Goal: Task Accomplishment & Management: Manage account settings

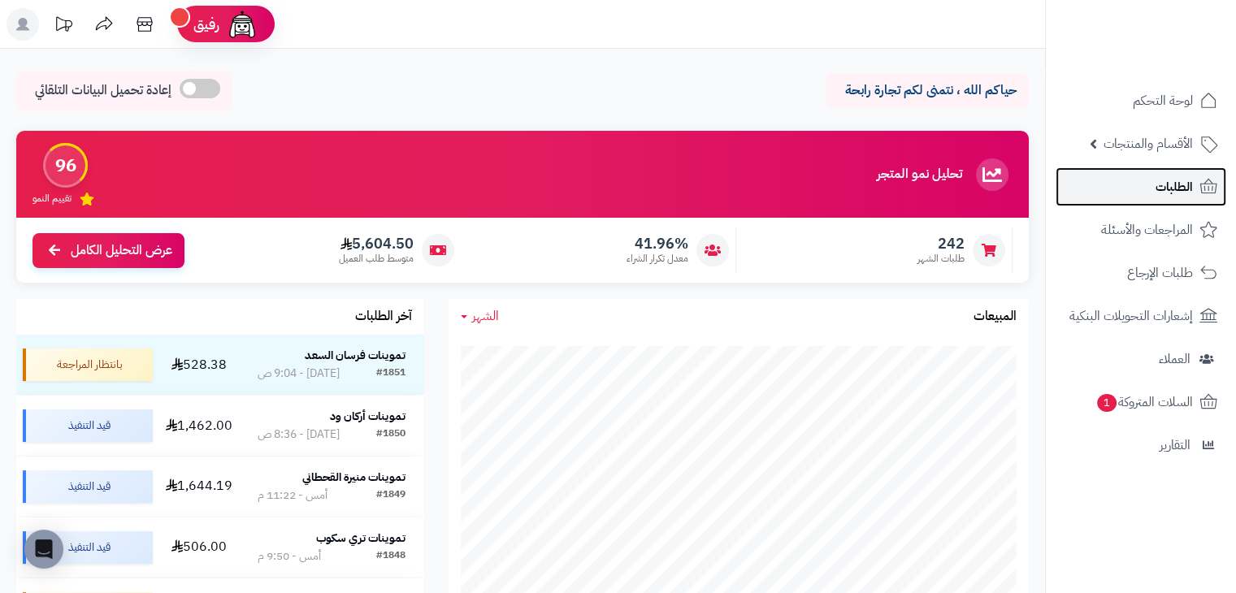
click at [1223, 176] on link "الطلبات" at bounding box center [1141, 186] width 171 height 39
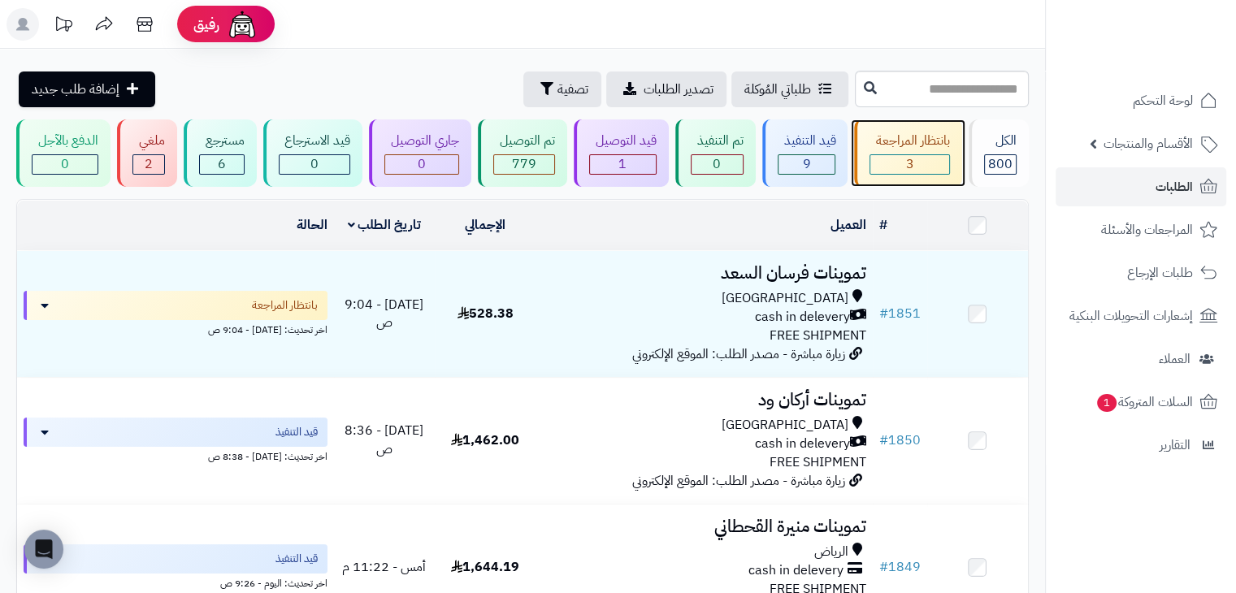
click at [926, 150] on div "بانتظار المراجعة 3" at bounding box center [908, 153] width 108 height 67
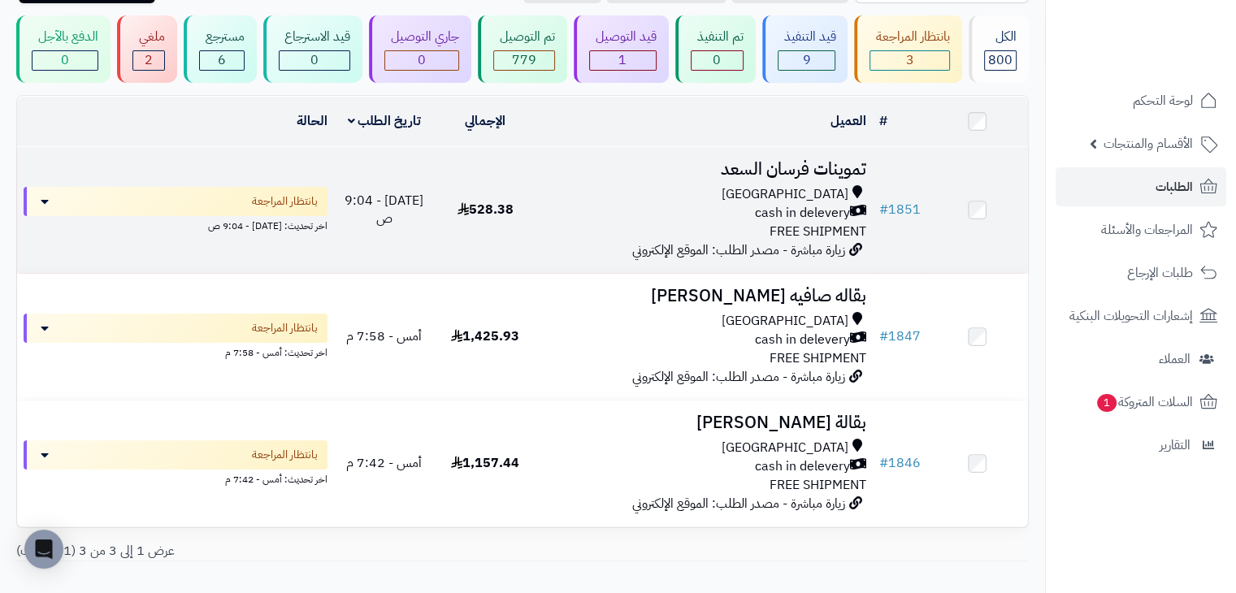
scroll to position [93, 0]
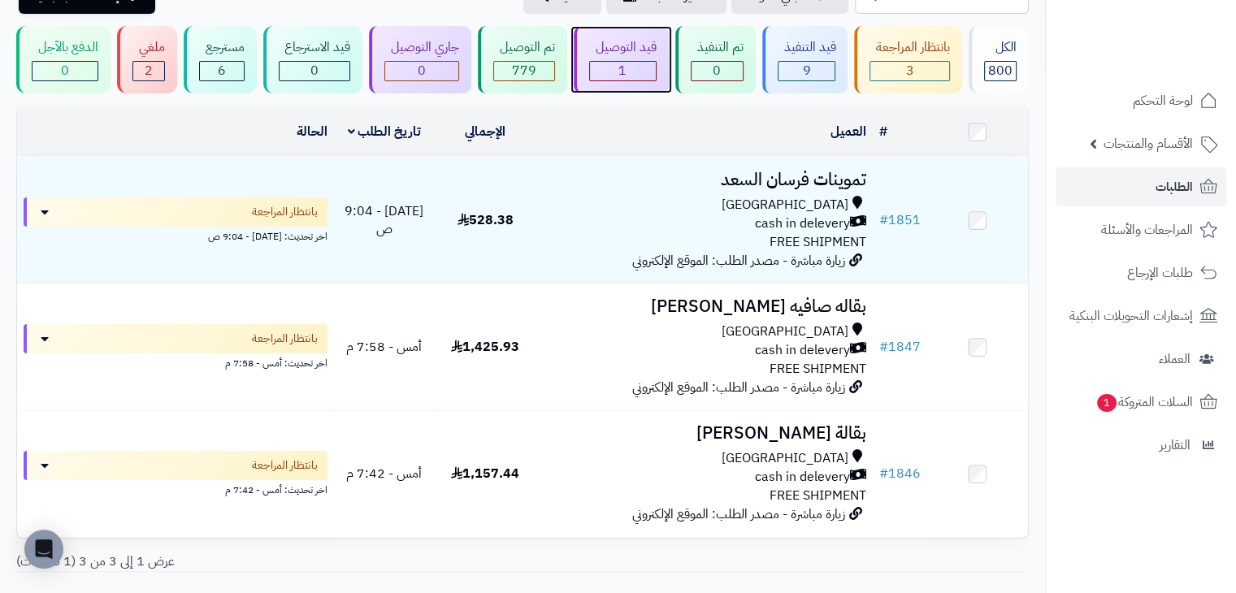
click at [638, 50] on div "قيد التوصيل" at bounding box center [622, 47] width 67 height 19
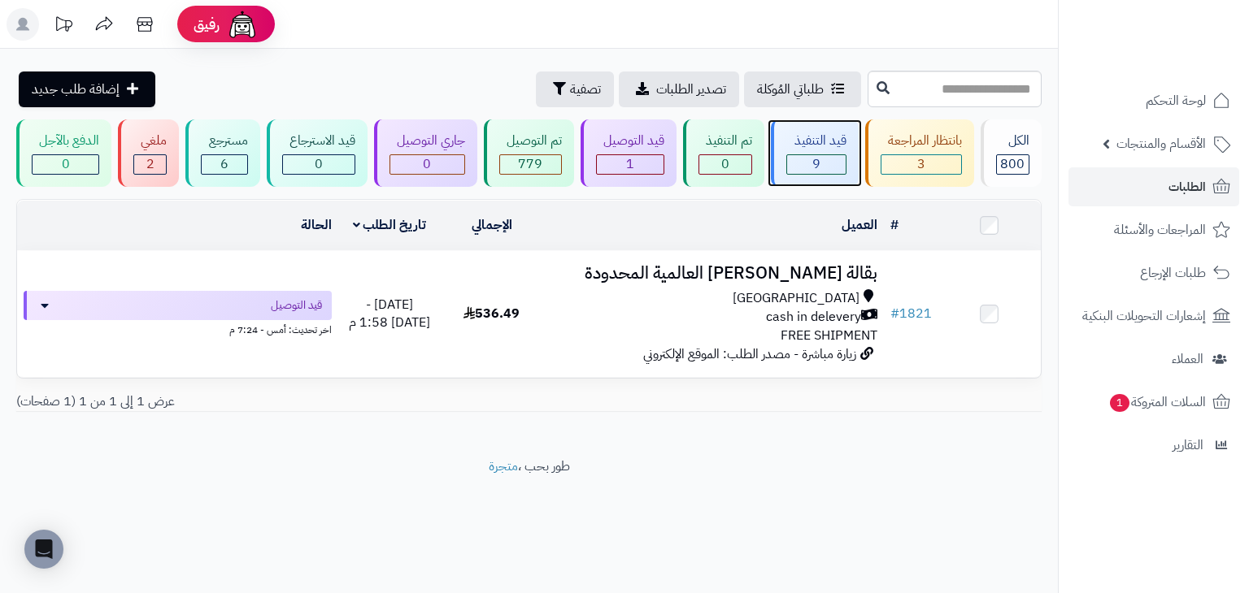
click at [806, 130] on div "قيد التنفيذ 9" at bounding box center [814, 153] width 87 height 67
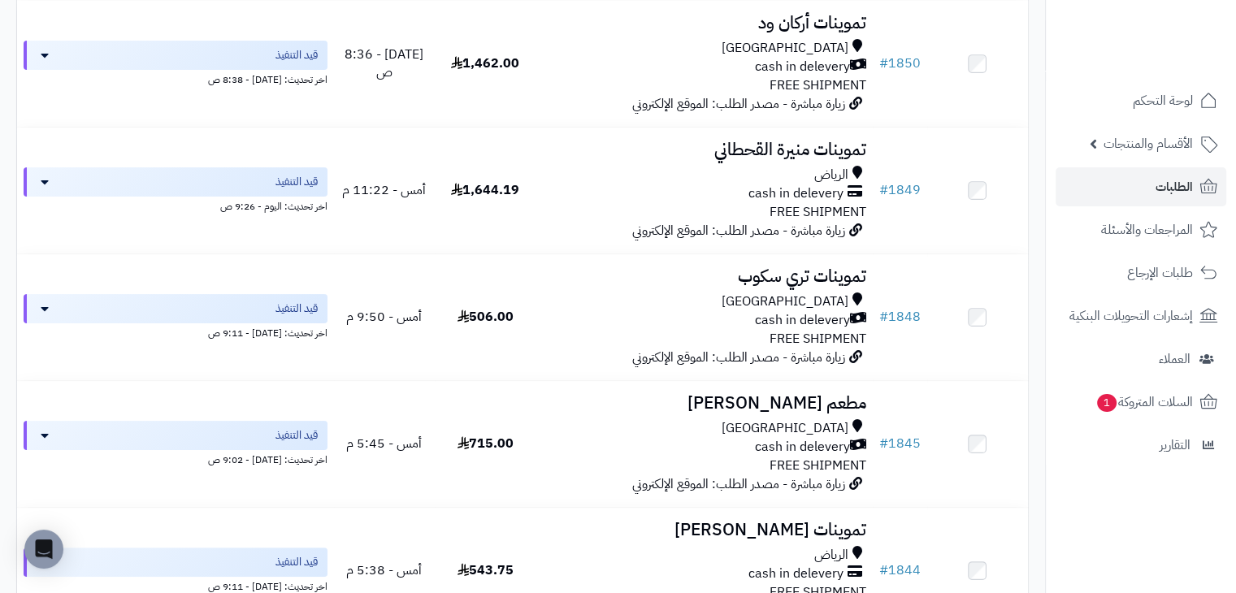
scroll to position [260, 0]
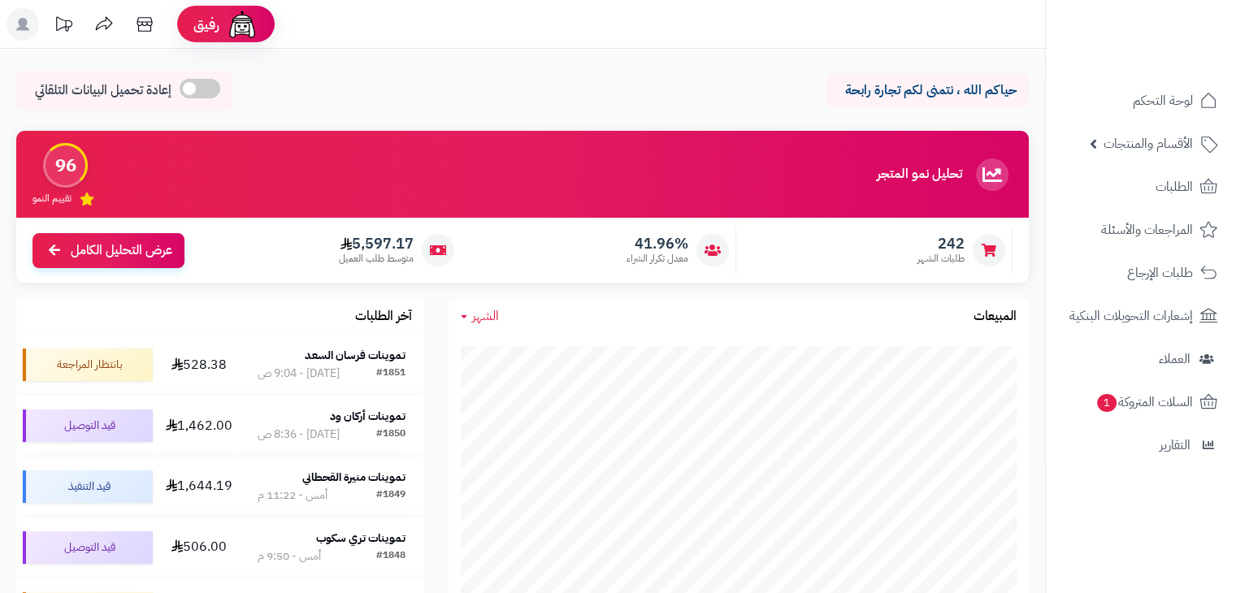
click at [1178, 150] on span "الأقسام والمنتجات" at bounding box center [1148, 144] width 89 height 23
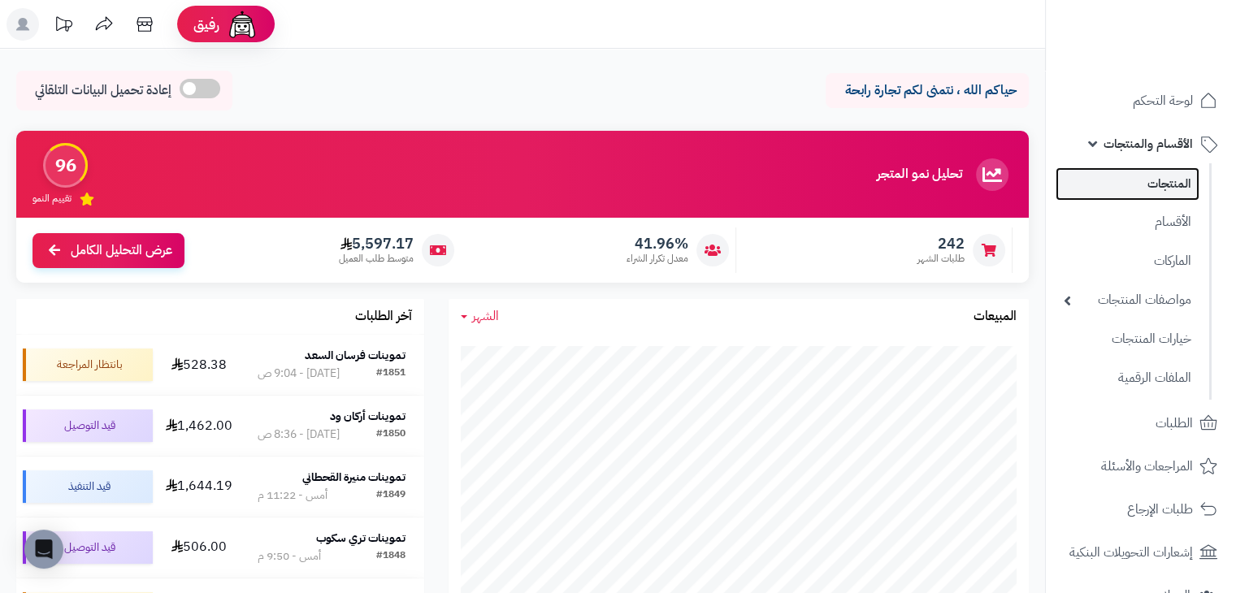
click at [1130, 189] on link "المنتجات" at bounding box center [1128, 183] width 144 height 33
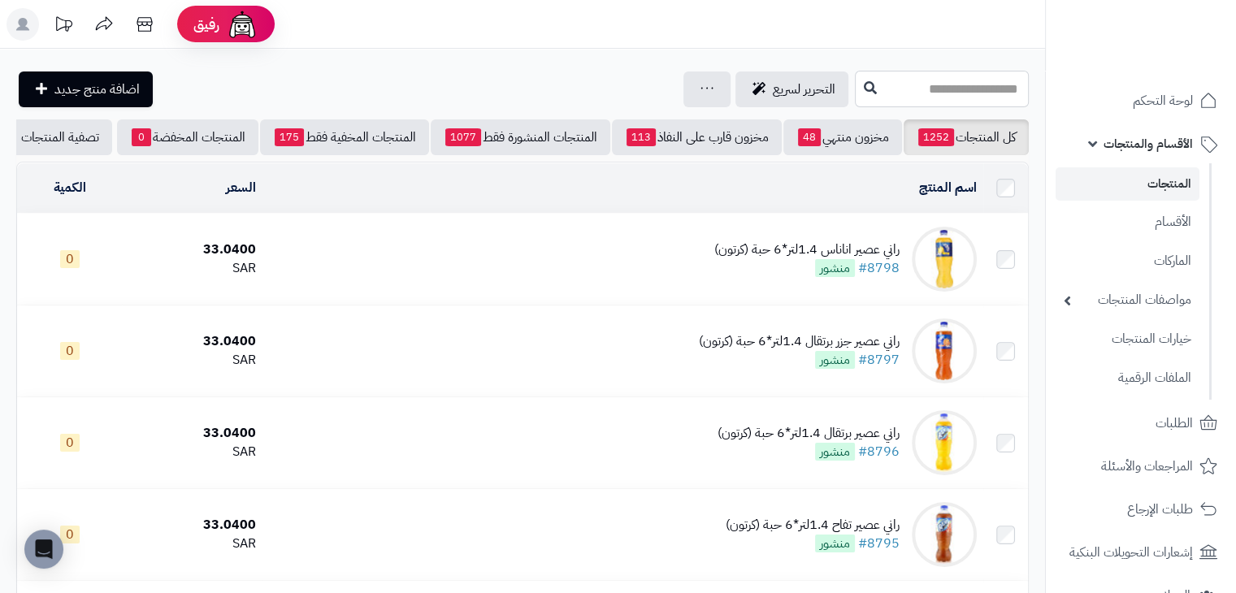
click at [943, 92] on input "text" at bounding box center [942, 89] width 174 height 37
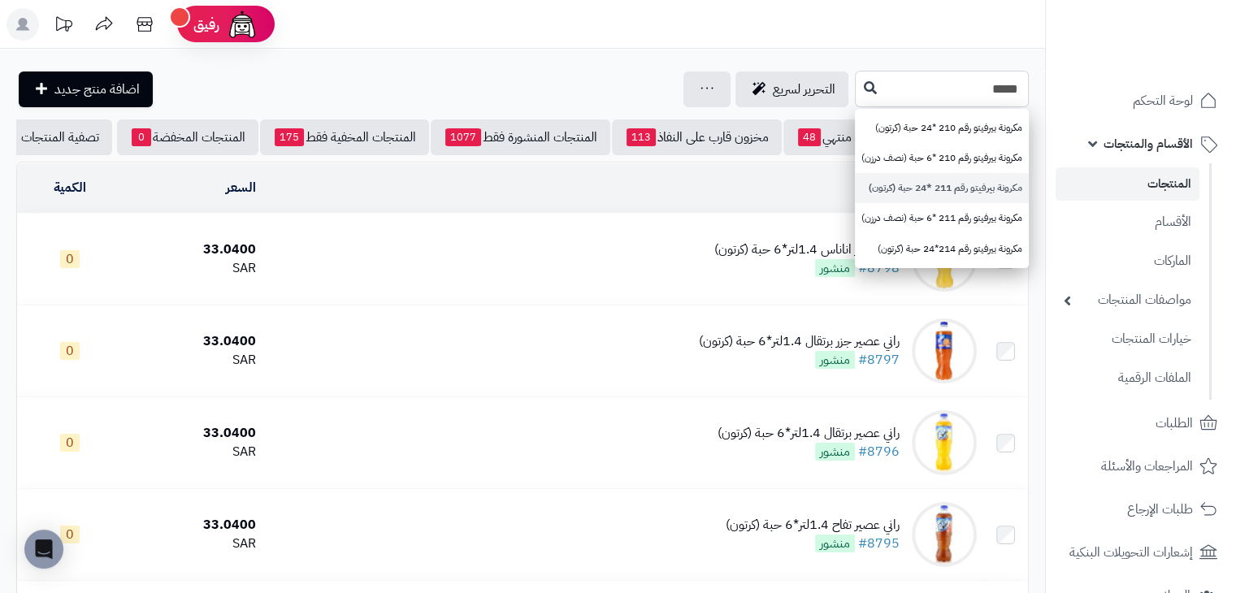
type input "*****"
click at [858, 189] on link "مكرونة بيرفيتو رقم 211 *24 حبة (كرتون)" at bounding box center [942, 188] width 174 height 30
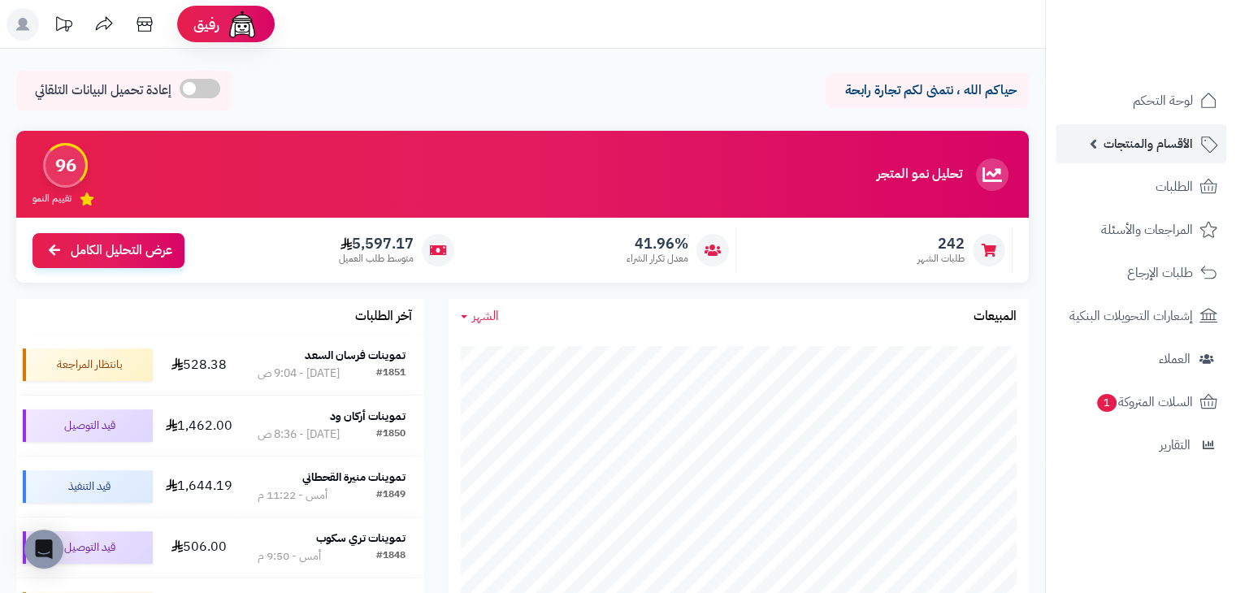
click at [1163, 147] on span "الأقسام والمنتجات" at bounding box center [1148, 144] width 89 height 23
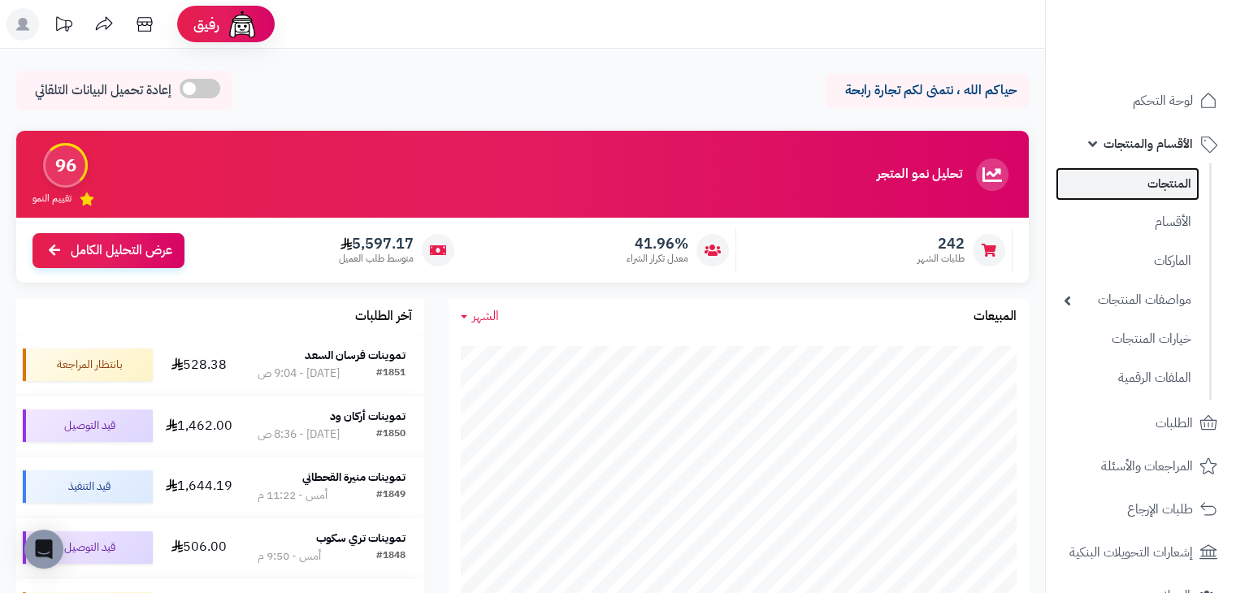
click at [1139, 189] on link "المنتجات" at bounding box center [1128, 183] width 144 height 33
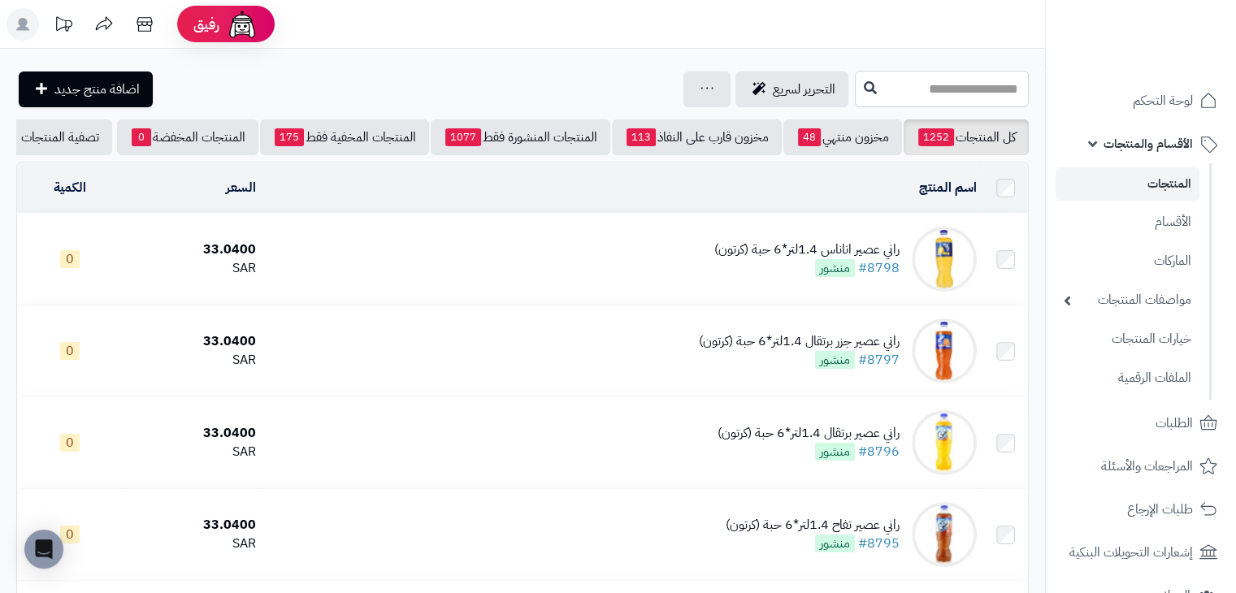
click at [917, 87] on input "text" at bounding box center [942, 89] width 174 height 37
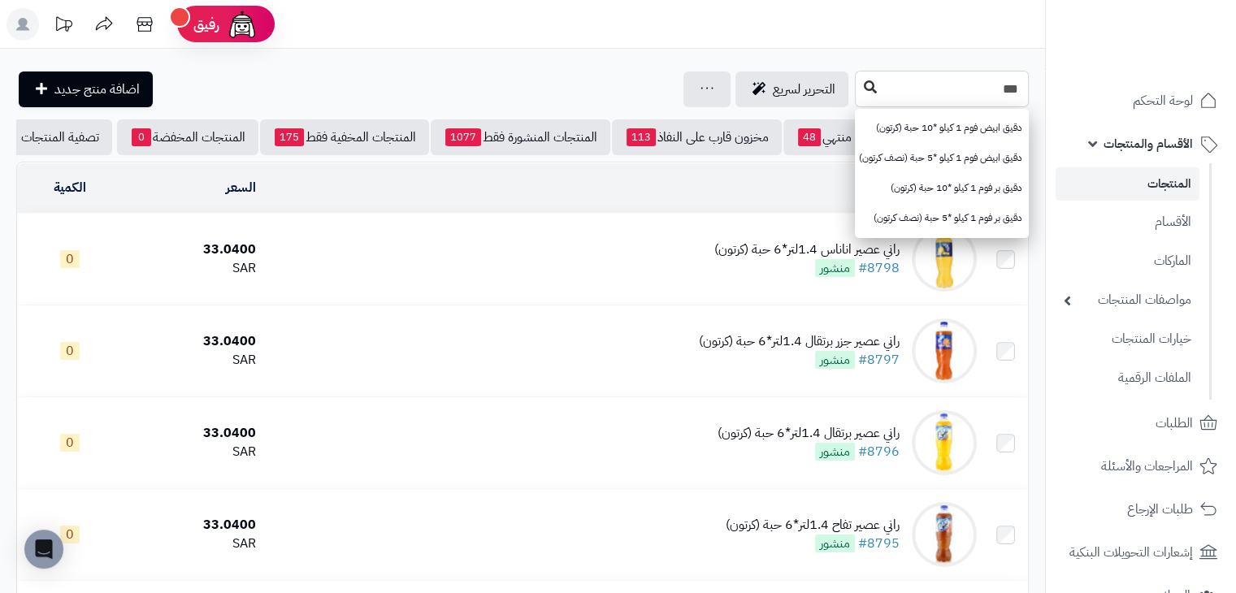
type input "***"
click at [858, 94] on button at bounding box center [870, 87] width 24 height 31
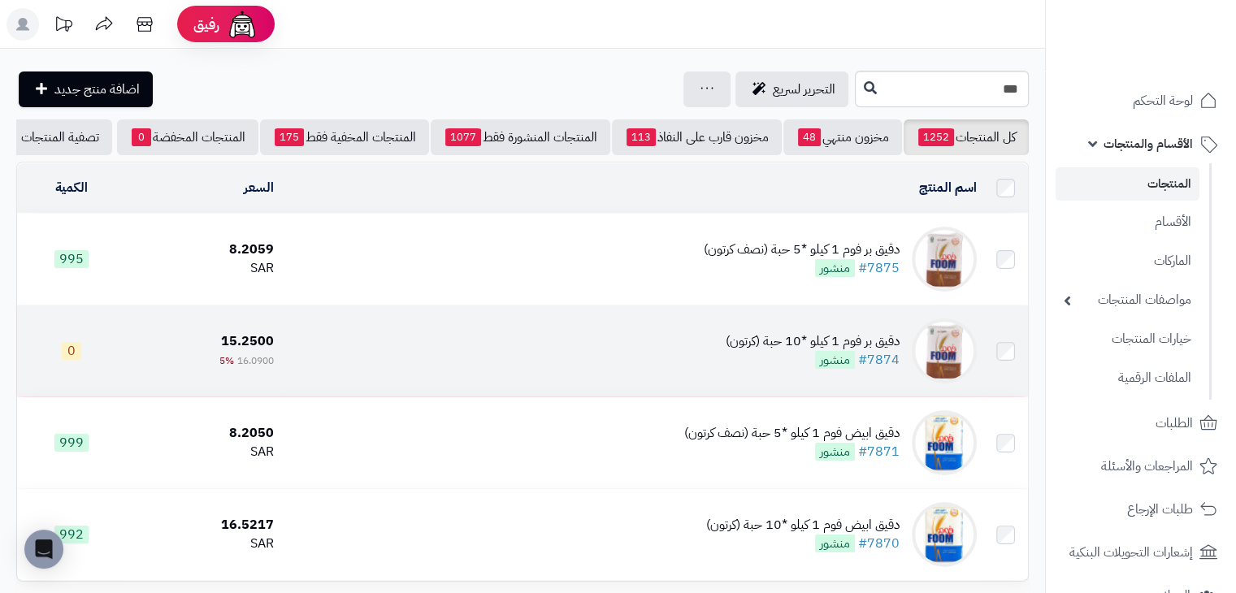
click at [678, 372] on td "دقيق بر فوم 1 كيلو *10 حبة (كرتون) #7874 منشور" at bounding box center [631, 351] width 703 height 91
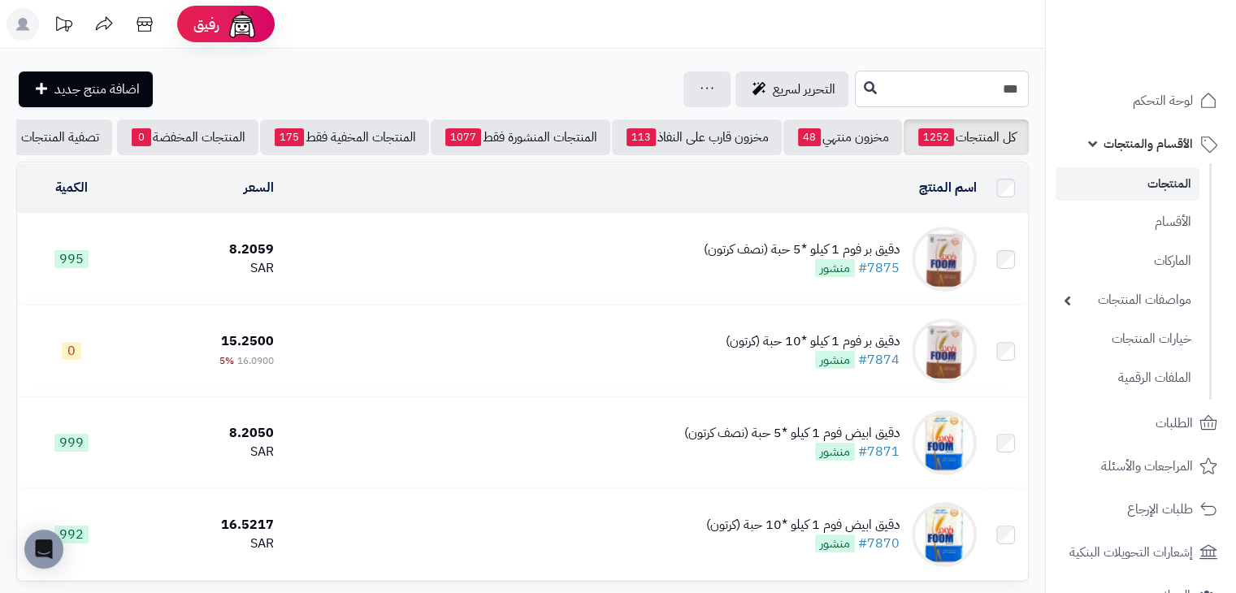
click at [924, 100] on input "***" at bounding box center [942, 89] width 174 height 37
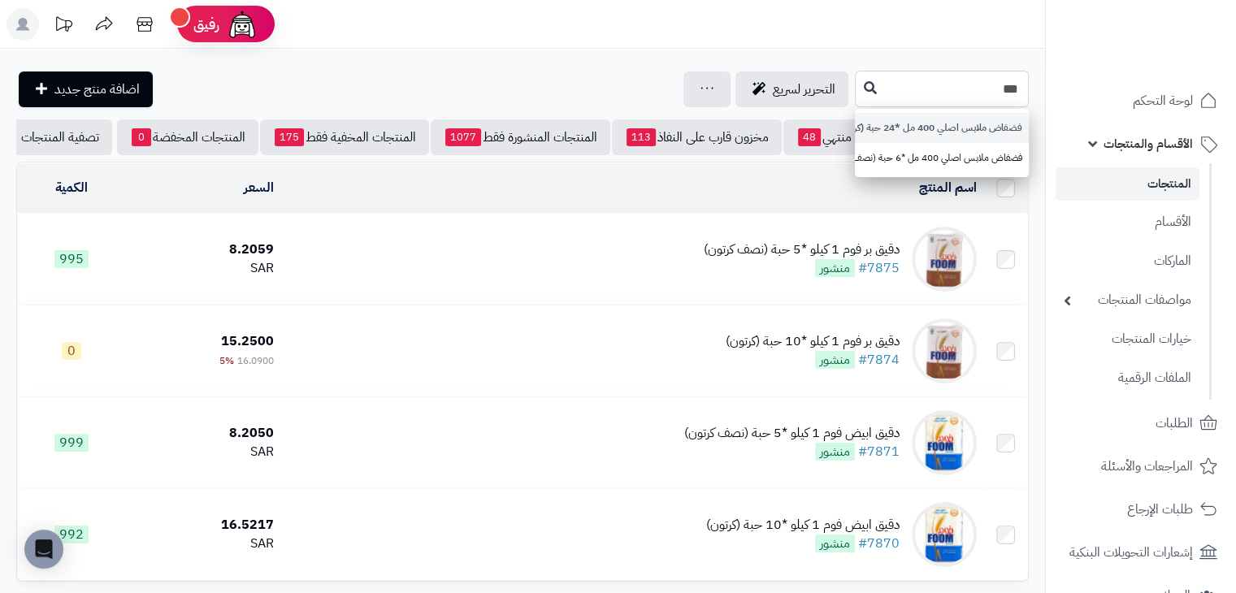
type input "***"
click at [855, 119] on link "فضفاض ملابس اصلي 400 مل *24 حبة (كرتون)" at bounding box center [942, 128] width 174 height 30
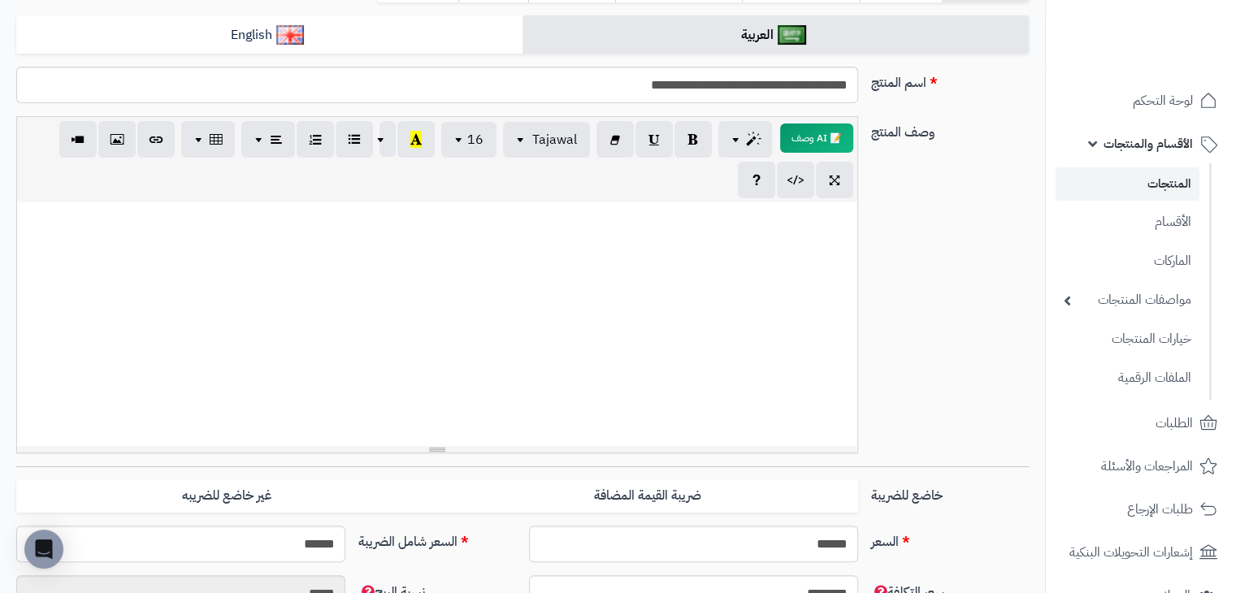
scroll to position [241, 0]
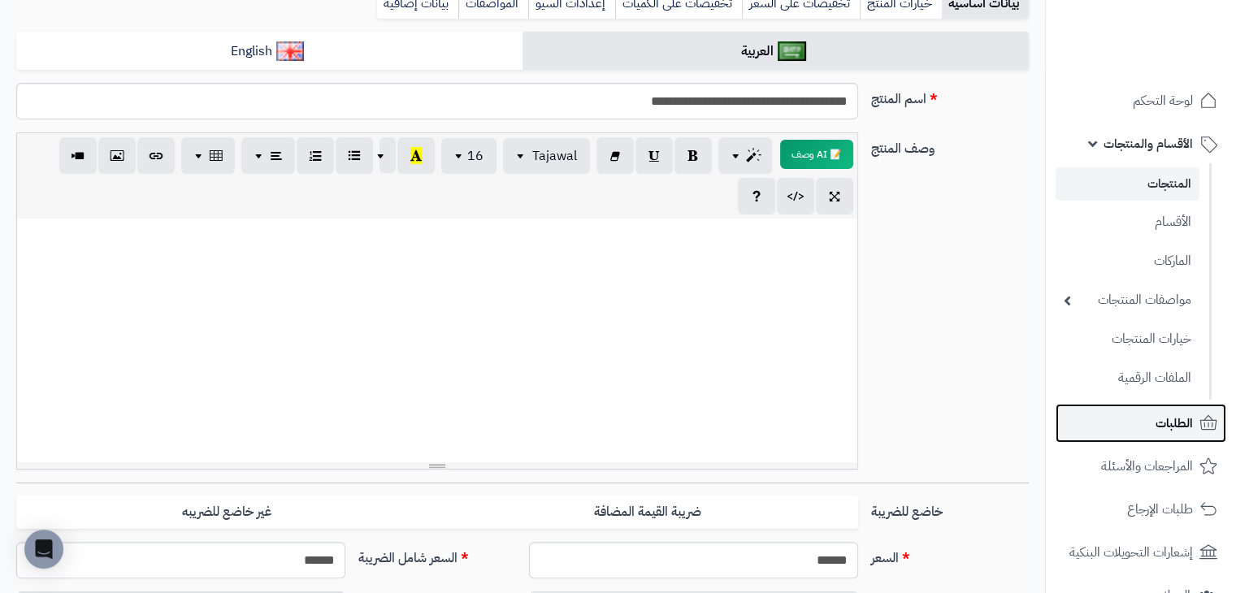
click at [1178, 438] on link "الطلبات" at bounding box center [1141, 423] width 171 height 39
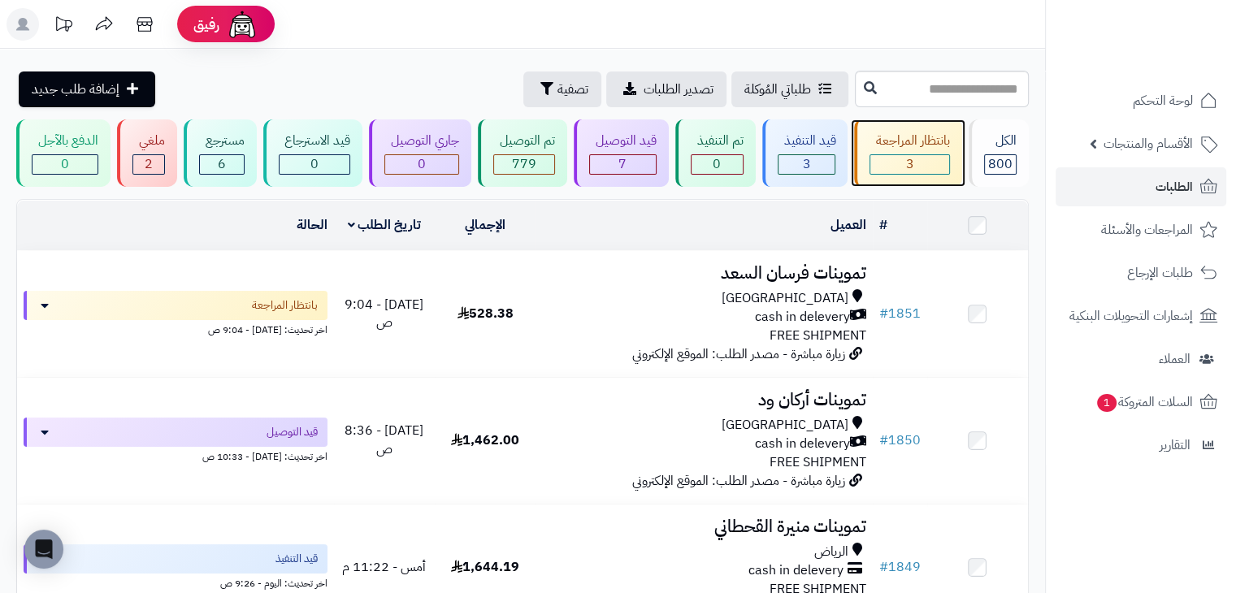
click at [900, 143] on div "بانتظار المراجعة" at bounding box center [910, 141] width 80 height 19
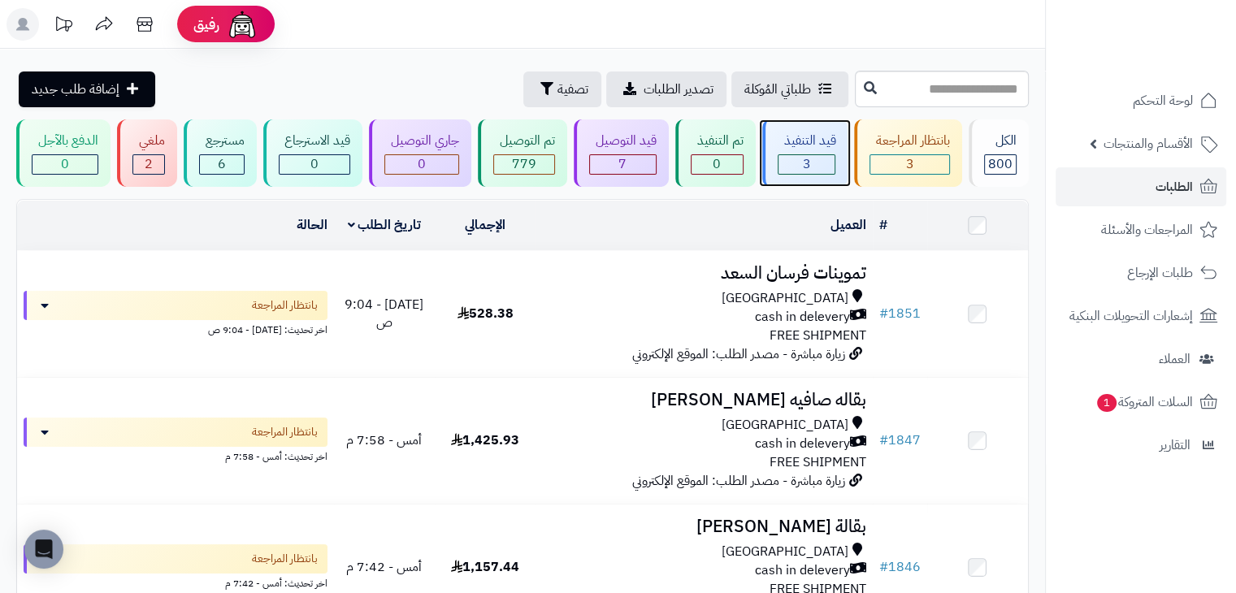
click at [828, 141] on div "قيد التنفيذ" at bounding box center [807, 141] width 59 height 19
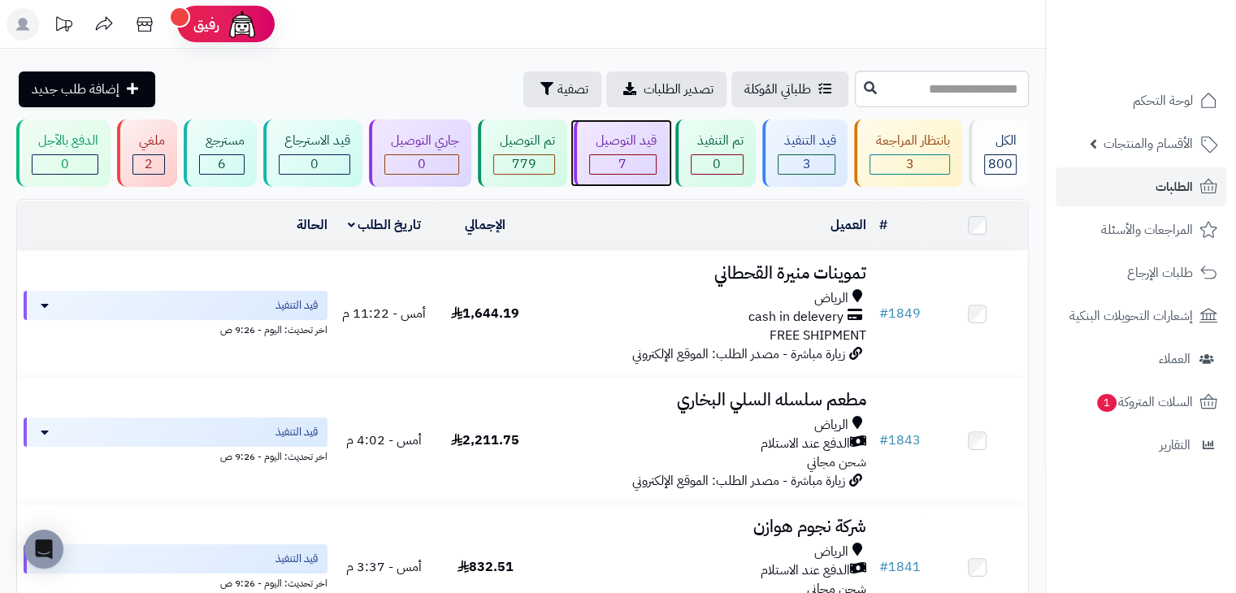
click at [628, 134] on div "قيد التوصيل" at bounding box center [622, 141] width 67 height 19
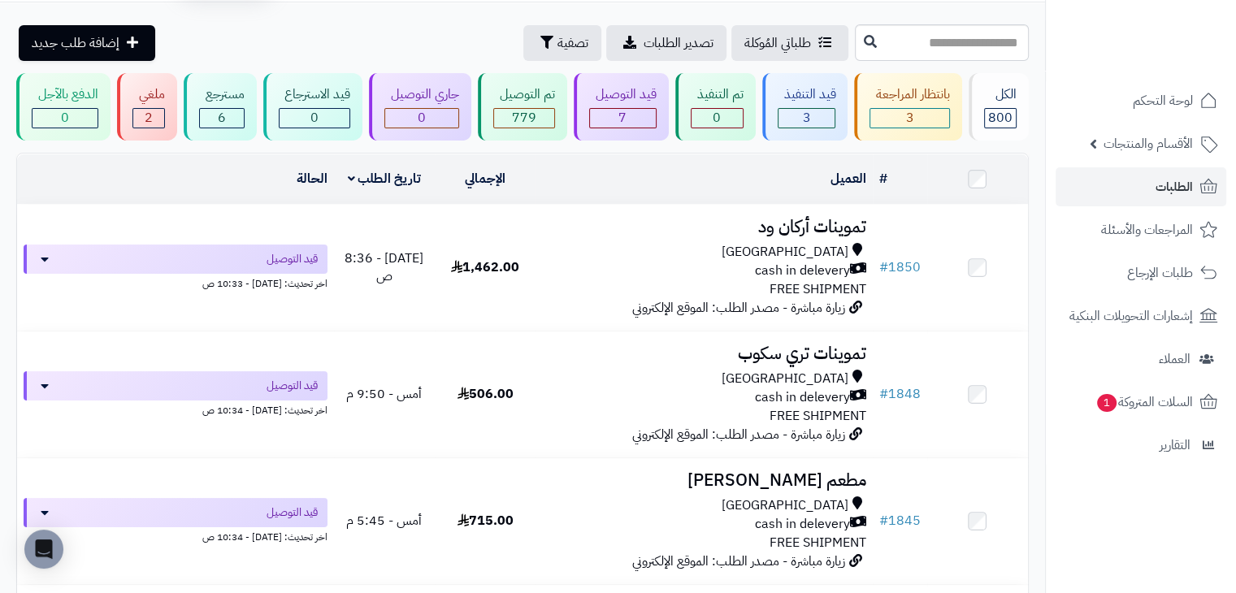
scroll to position [46, 0]
click at [799, 122] on div "3" at bounding box center [807, 119] width 57 height 19
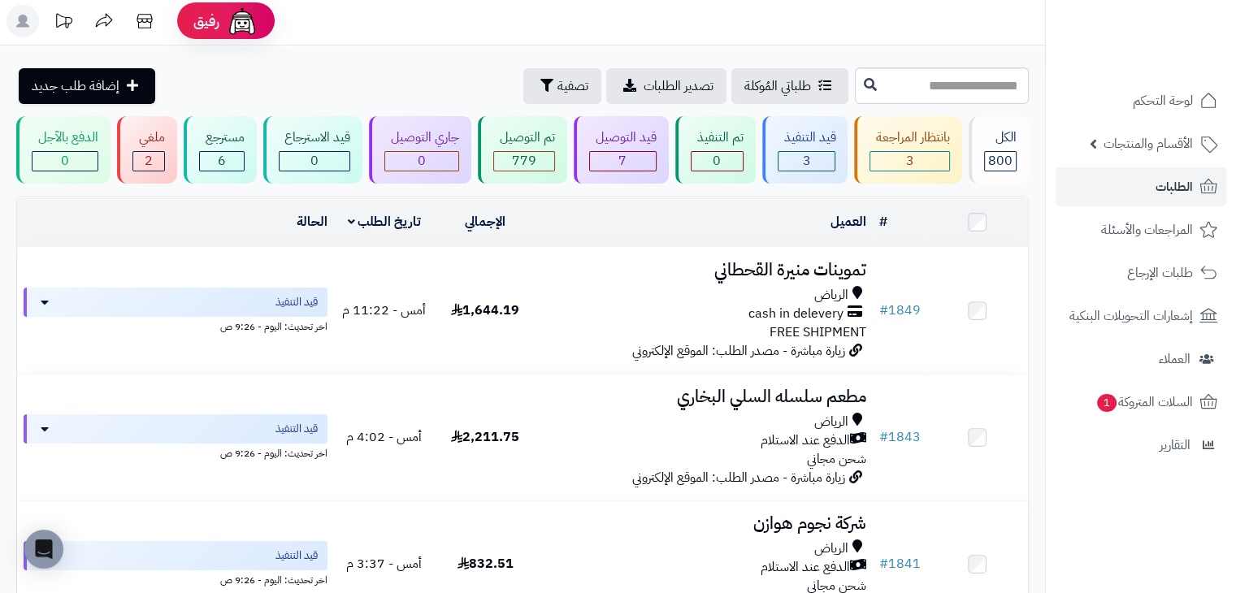
scroll to position [2, 0]
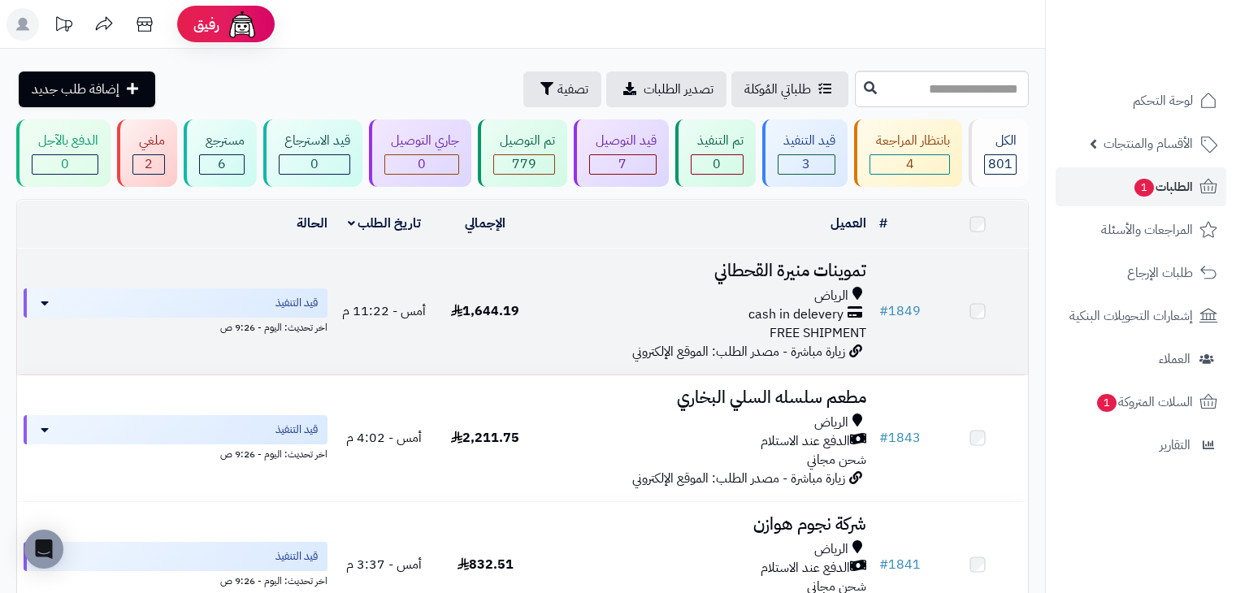
scroll to position [2, 0]
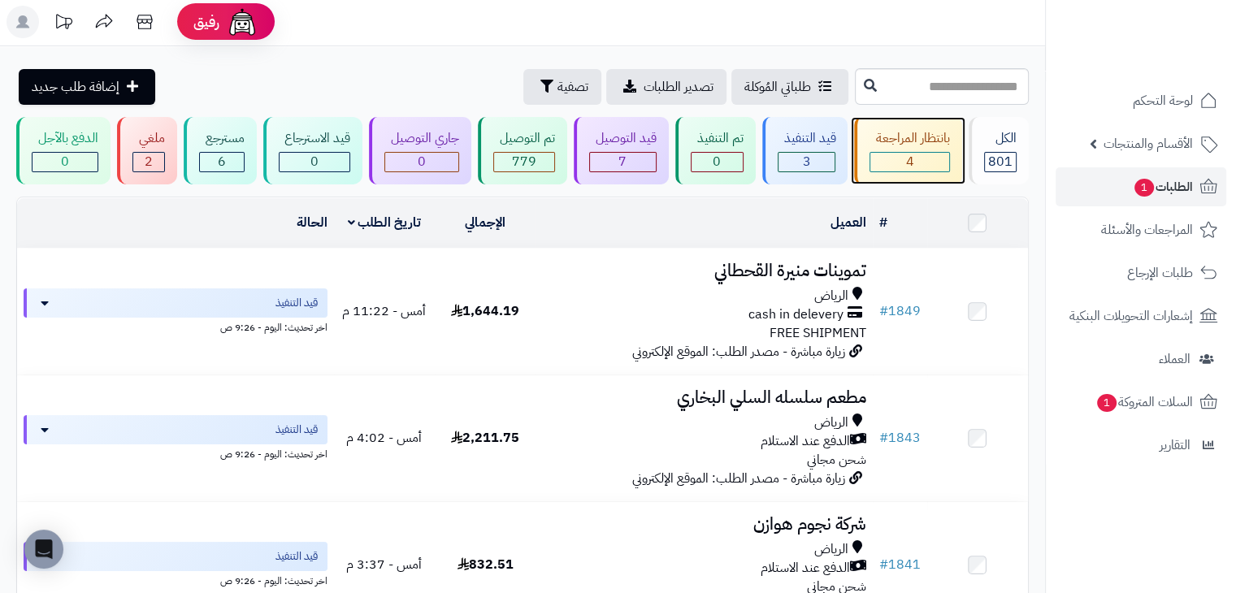
click at [884, 156] on div "4" at bounding box center [910, 162] width 79 height 19
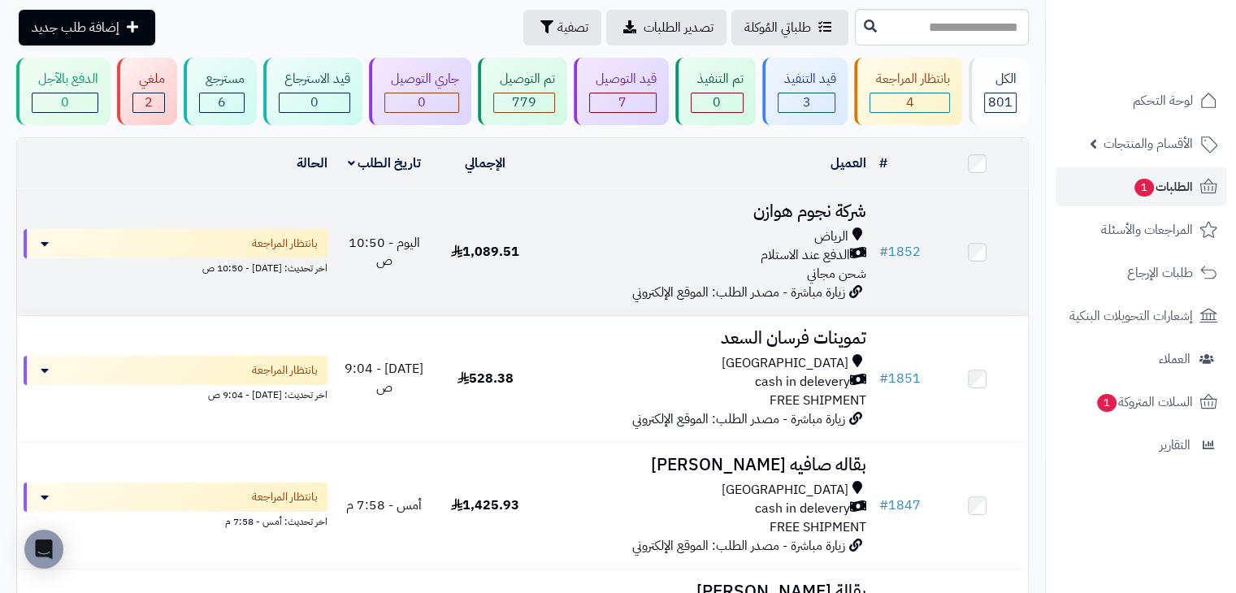
scroll to position [60, 0]
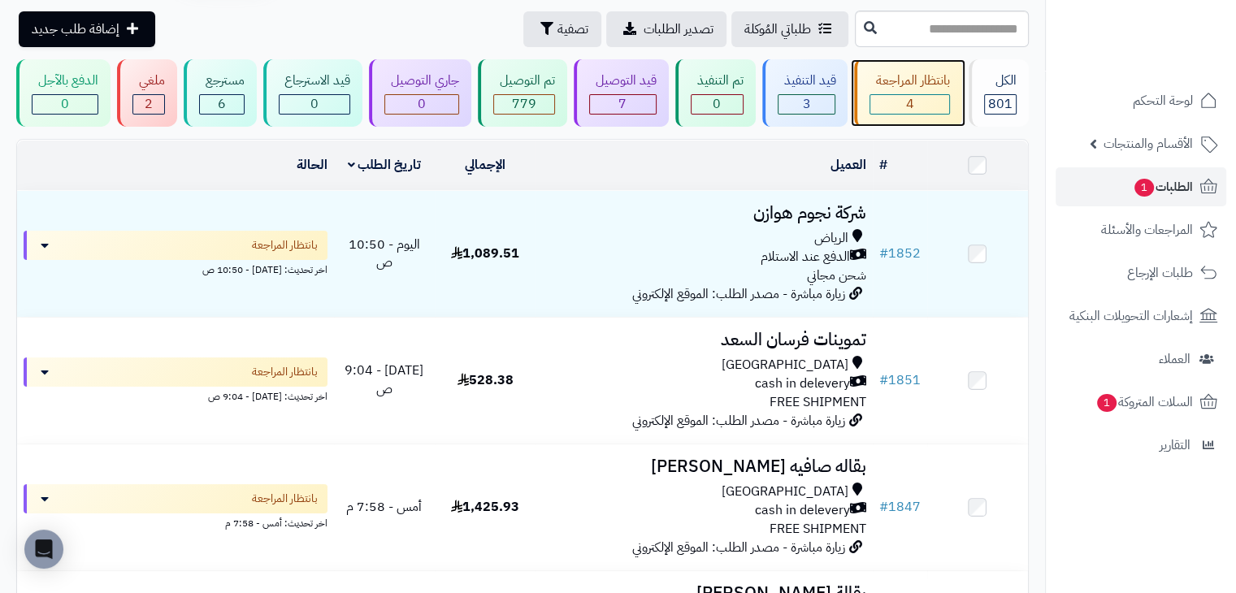
click at [889, 80] on div "بانتظار المراجعة" at bounding box center [910, 81] width 80 height 19
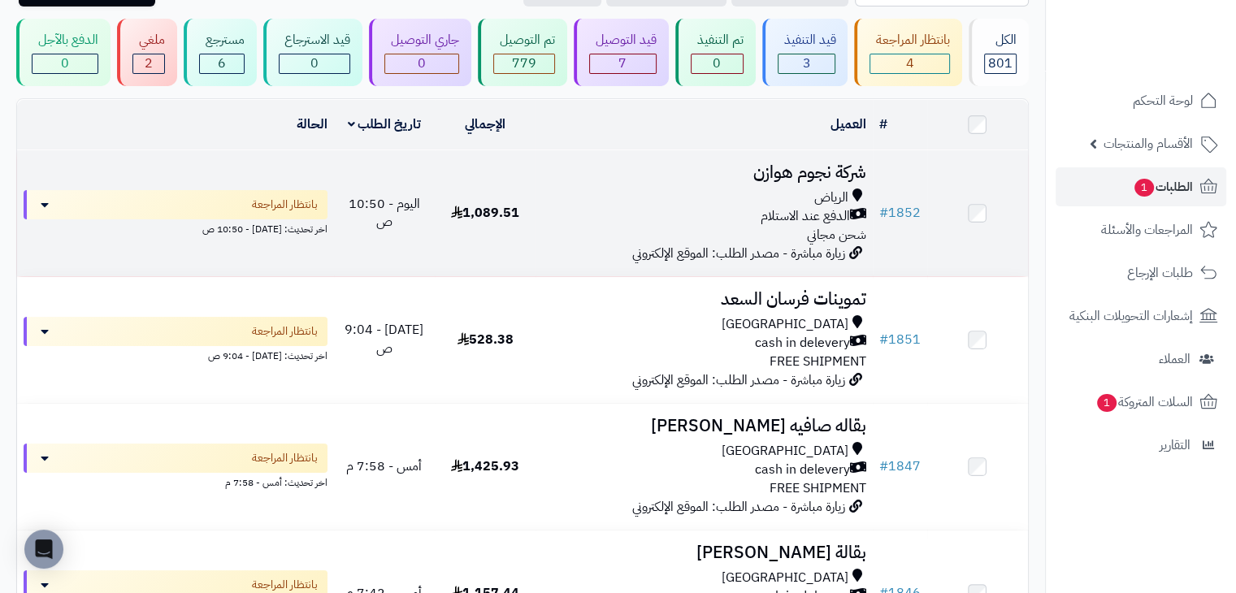
scroll to position [94, 0]
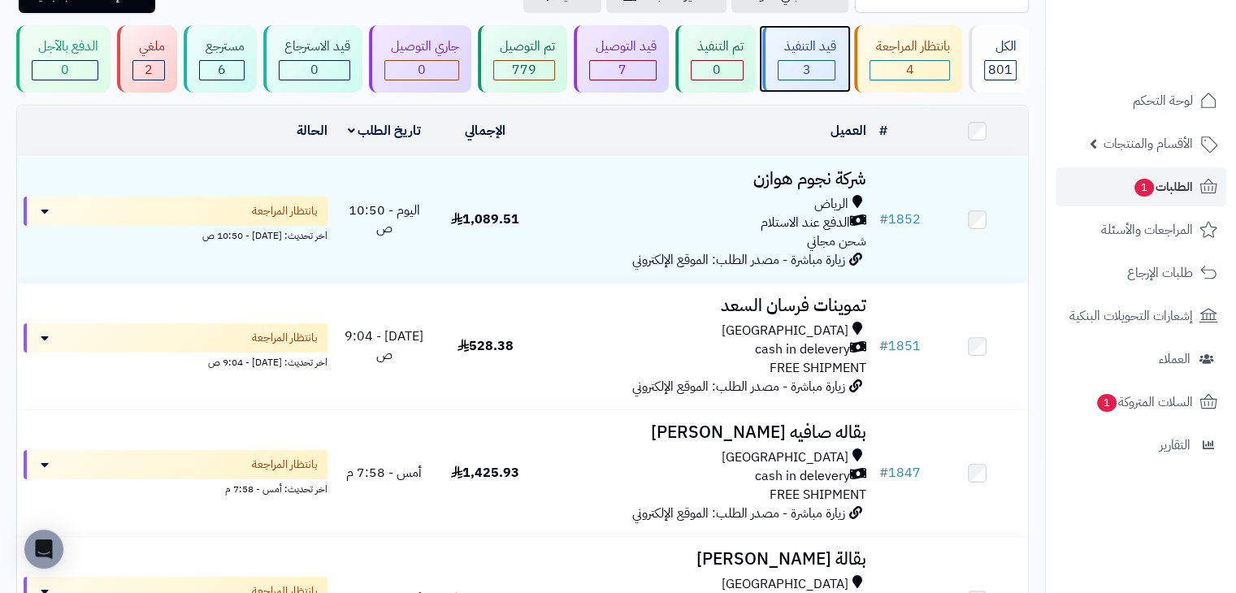
click at [816, 71] on div "3" at bounding box center [807, 70] width 57 height 19
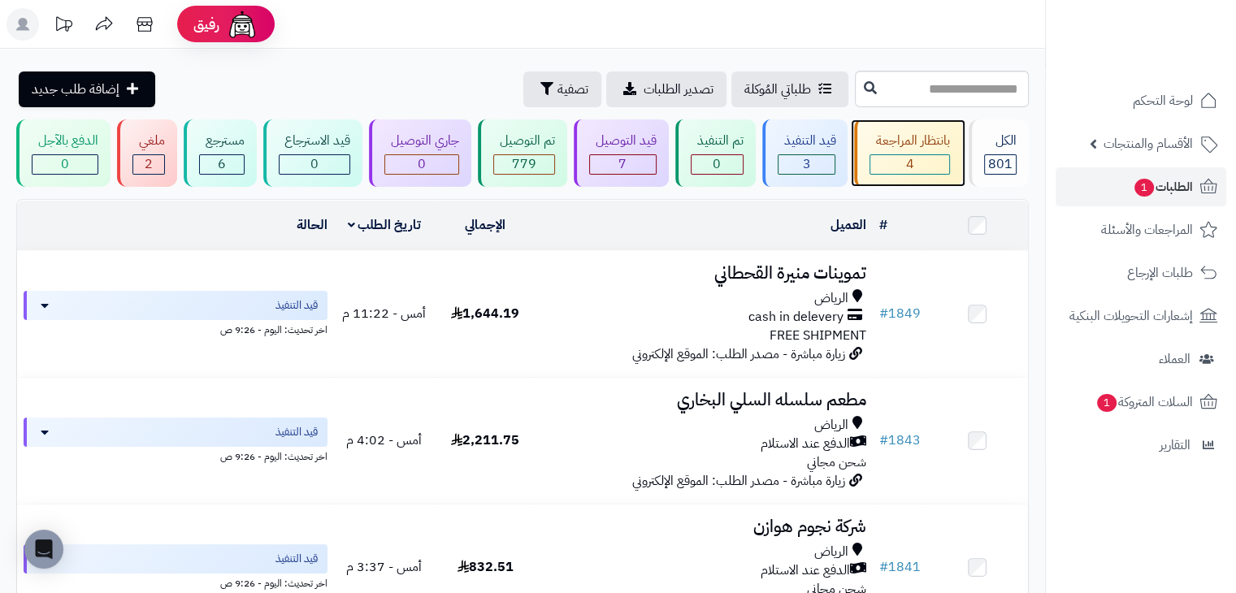
click at [897, 133] on div "بانتظار المراجعة" at bounding box center [910, 141] width 80 height 19
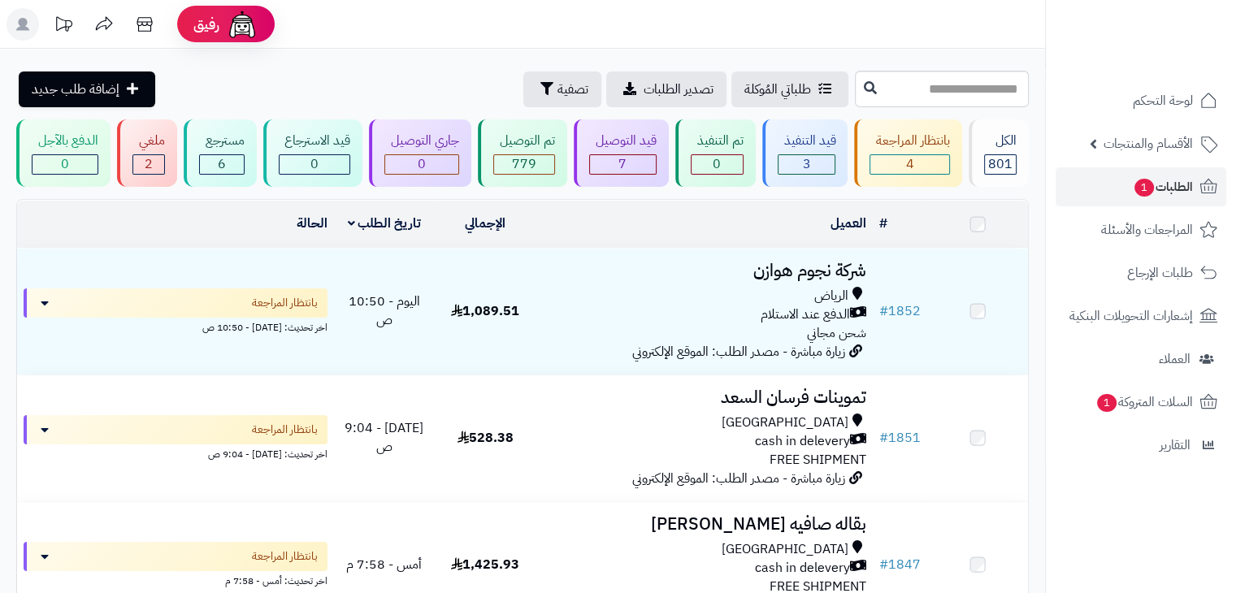
click at [602, 272] on h3 "شركة نجوم هوازن" at bounding box center [704, 271] width 324 height 19
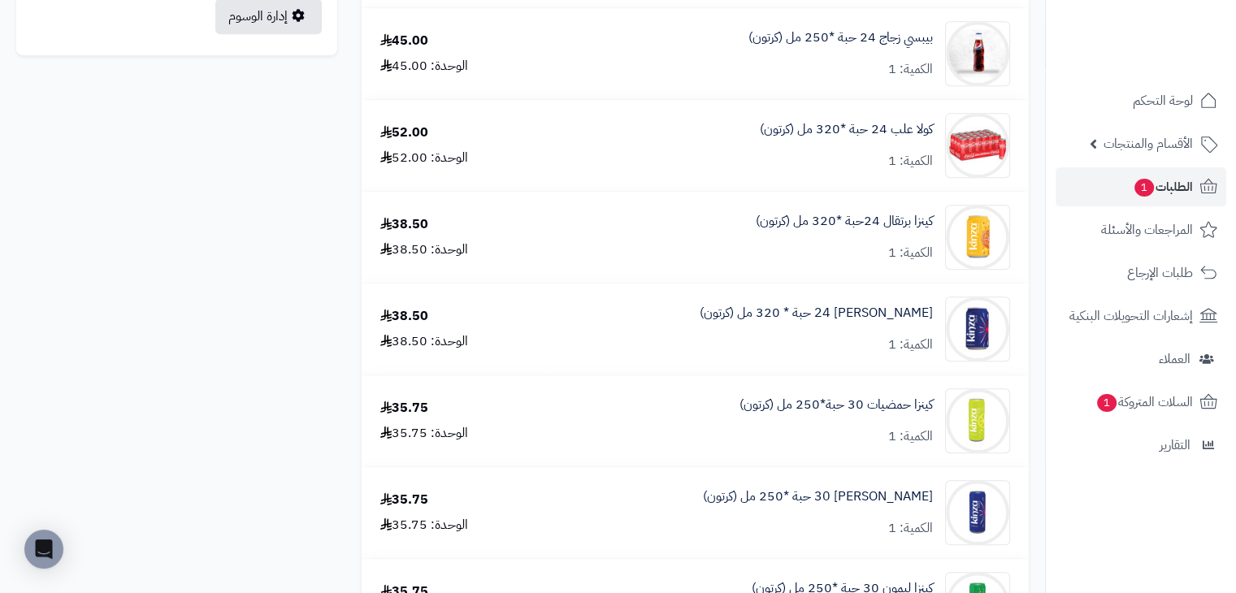
scroll to position [998, 0]
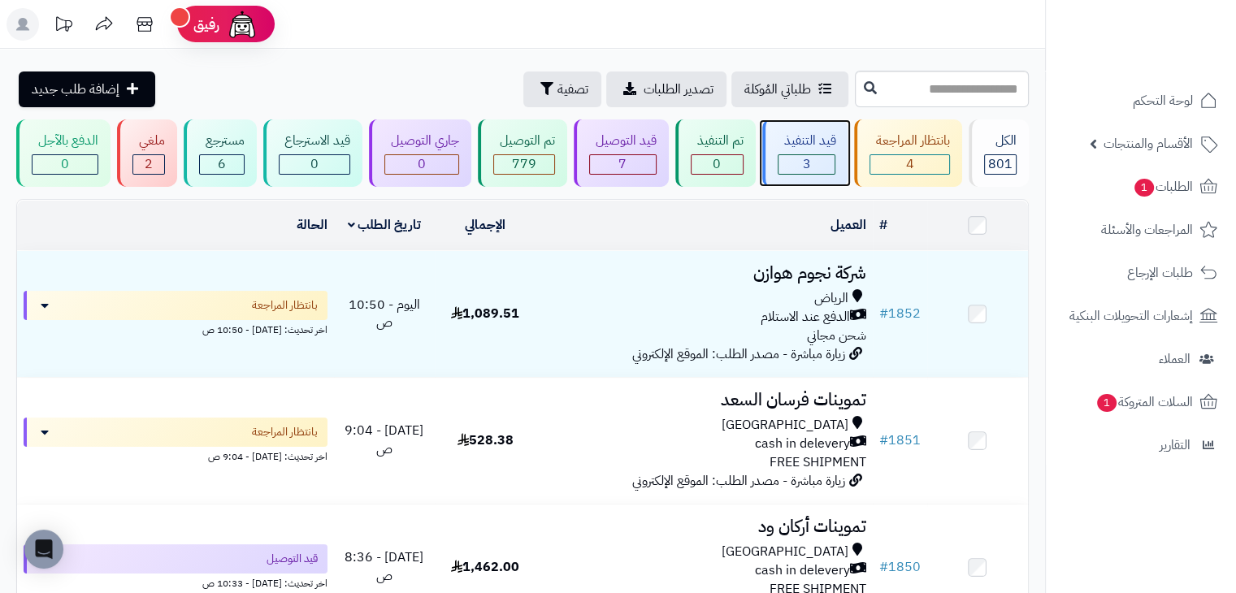
click at [787, 164] on div "3" at bounding box center [807, 164] width 57 height 19
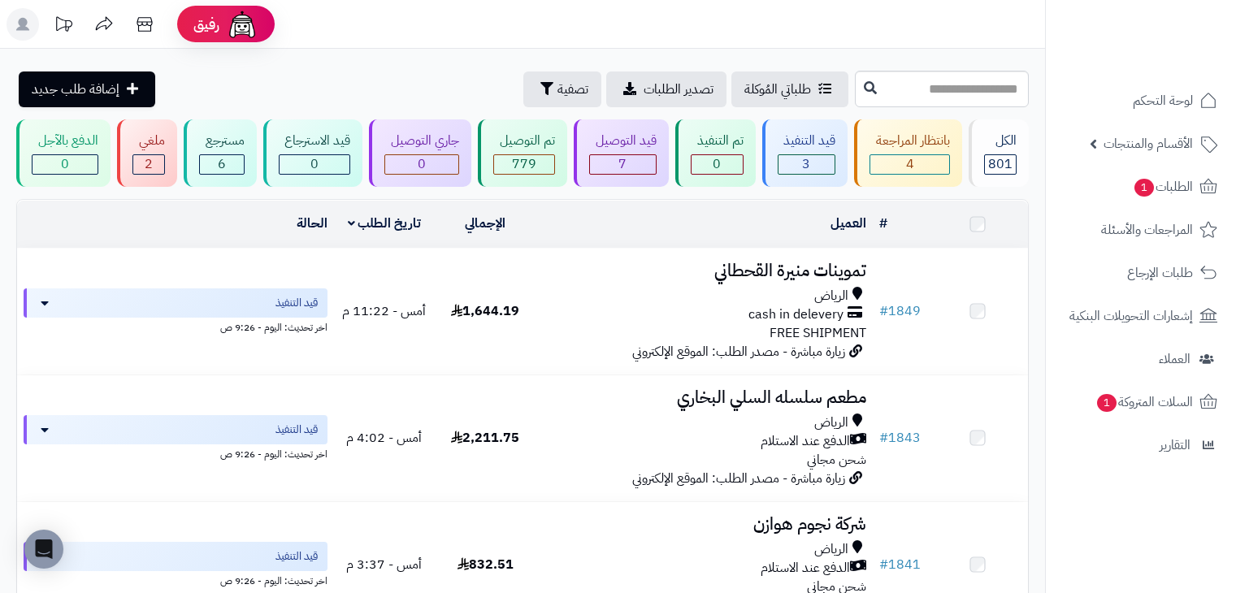
scroll to position [198, 0]
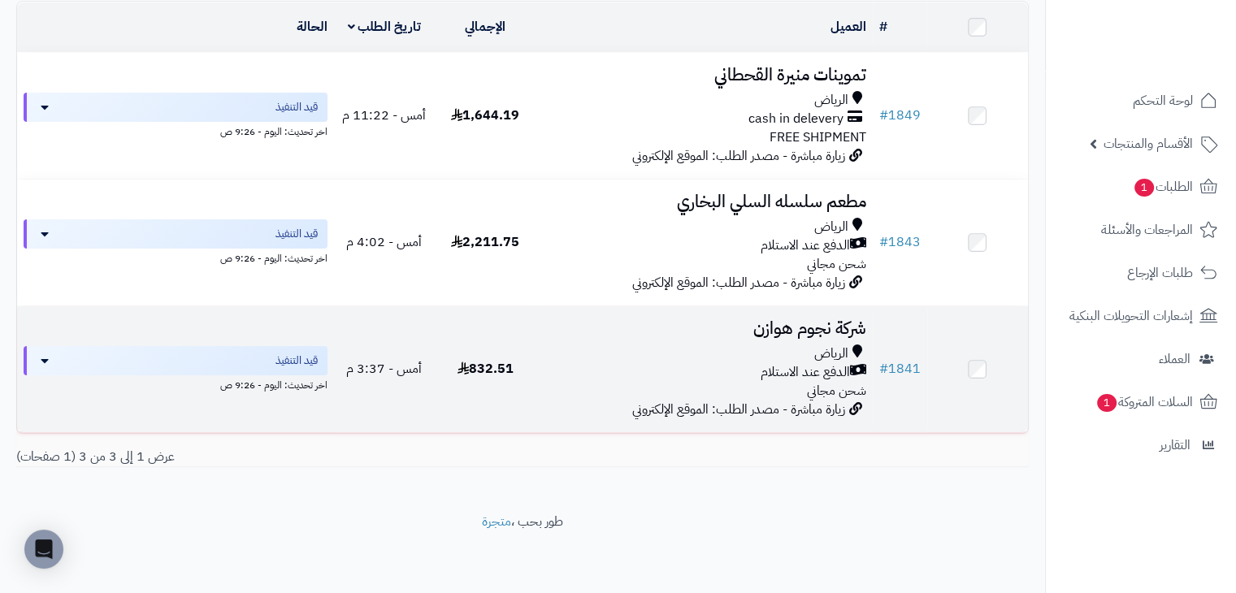
click at [716, 372] on div "الدفع عند الاستلام" at bounding box center [704, 372] width 324 height 19
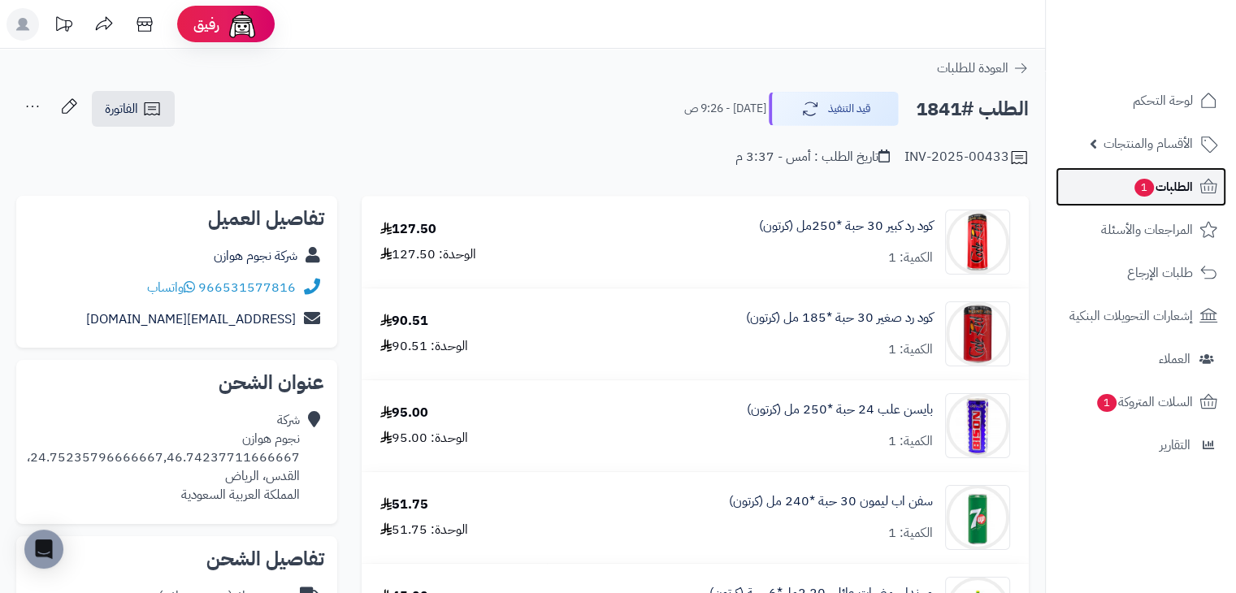
click at [1122, 177] on link "الطلبات 1" at bounding box center [1141, 186] width 171 height 39
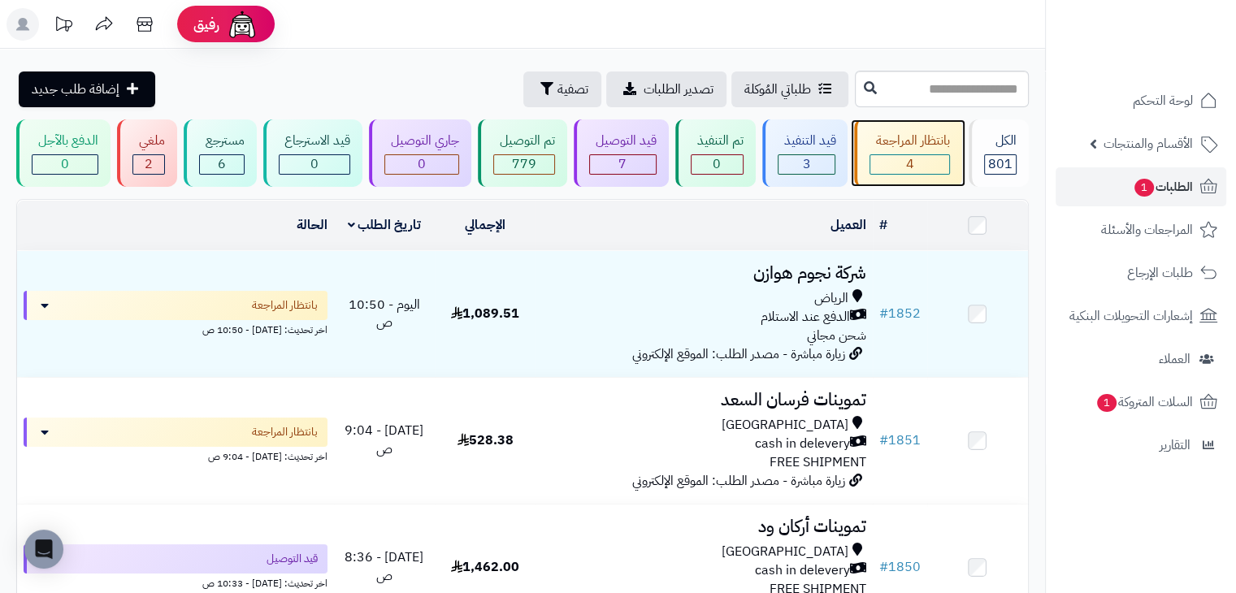
click at [930, 164] on div "4" at bounding box center [910, 164] width 79 height 19
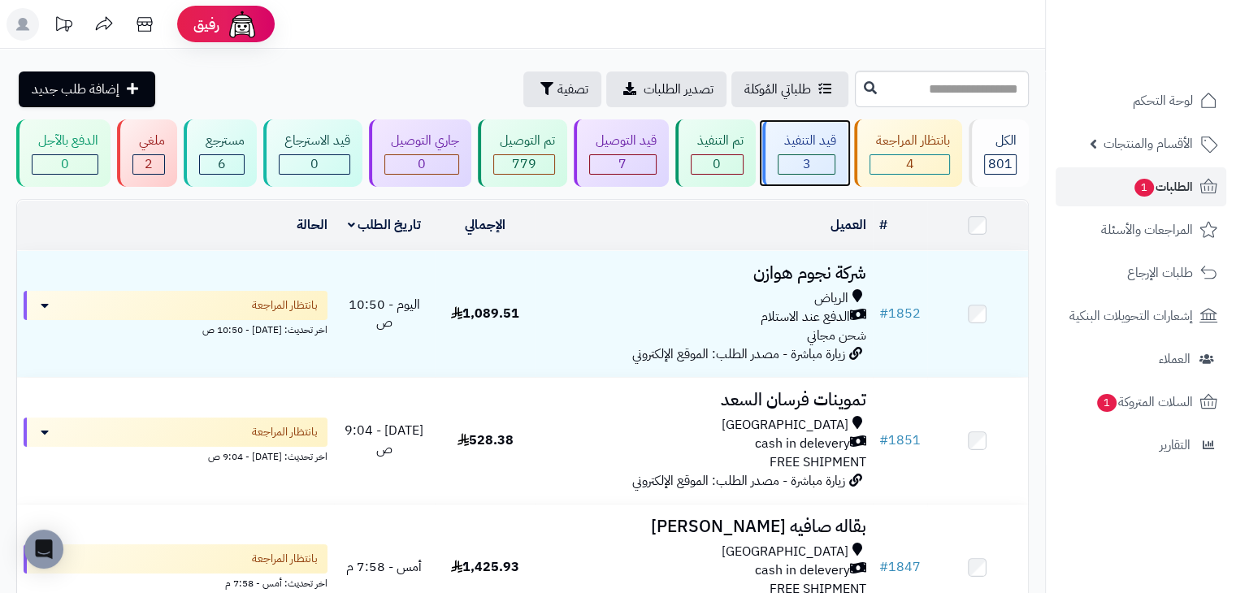
click at [811, 165] on span "3" at bounding box center [806, 164] width 8 height 20
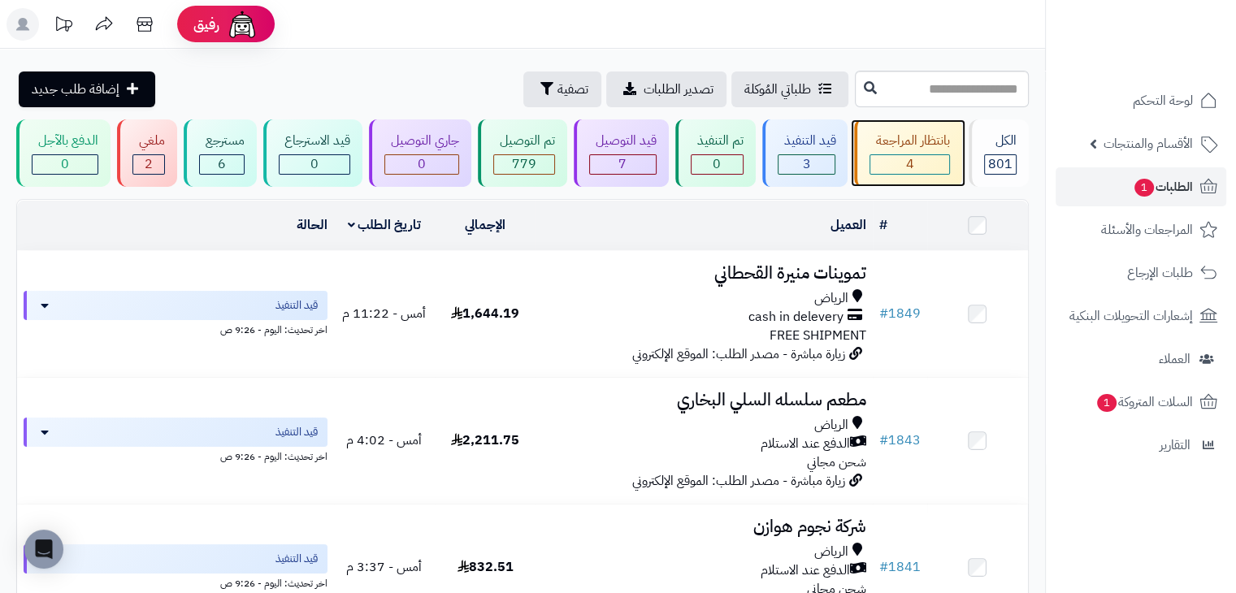
click at [897, 134] on div "بانتظار المراجعة" at bounding box center [910, 141] width 80 height 19
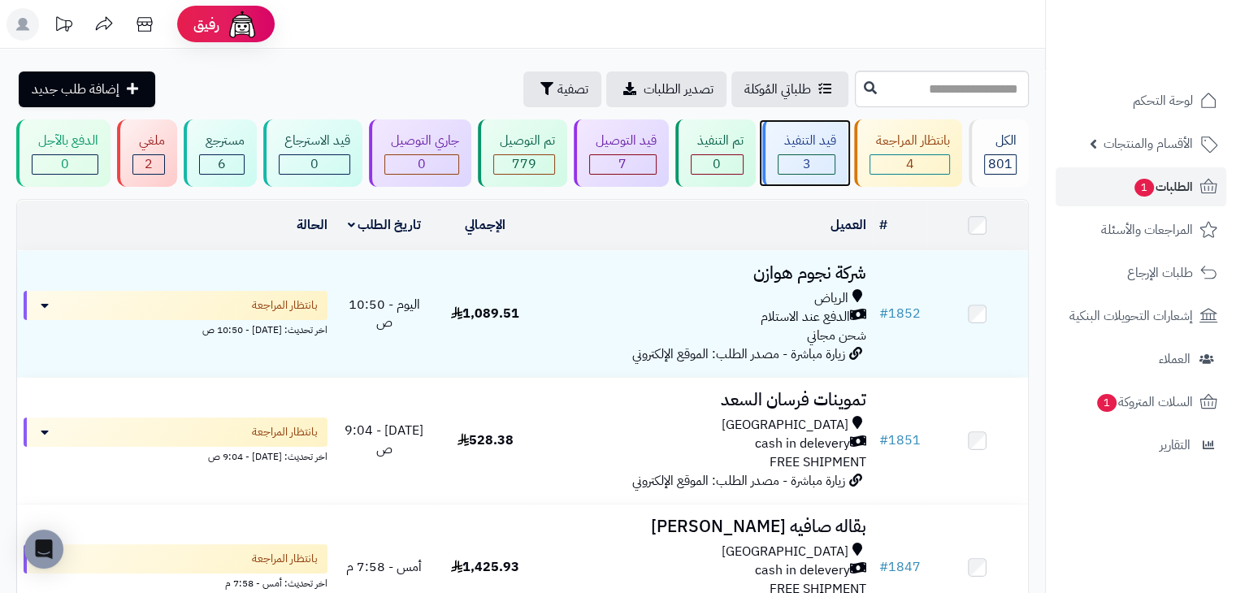
click at [796, 133] on div "قيد التنفيذ" at bounding box center [807, 141] width 59 height 19
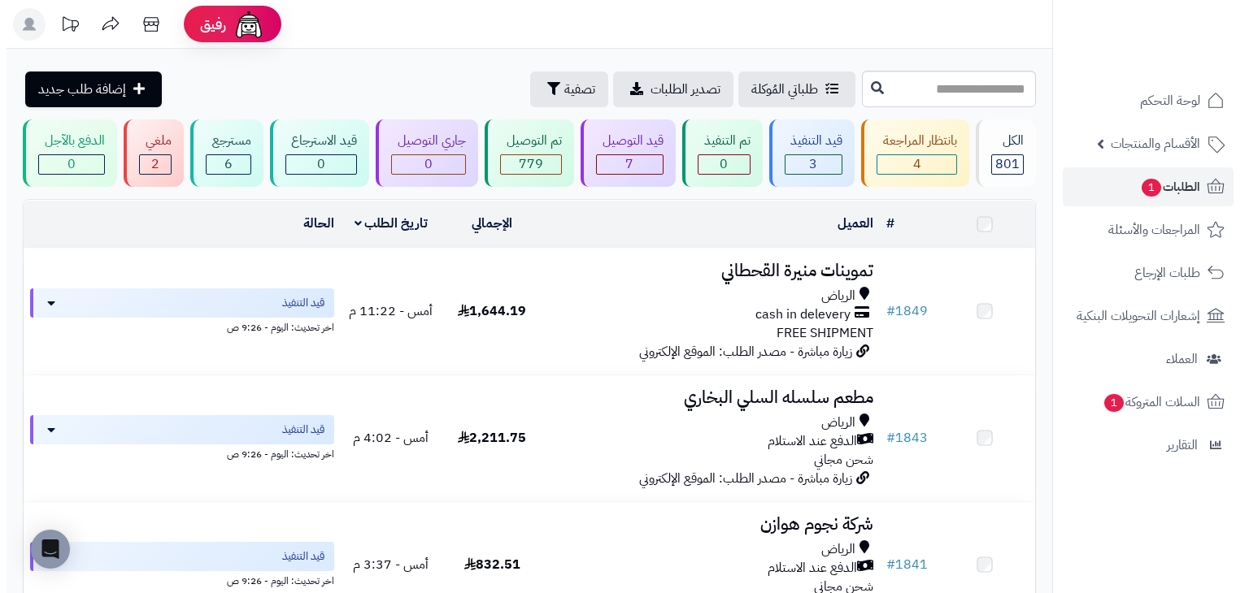
scroll to position [198, 0]
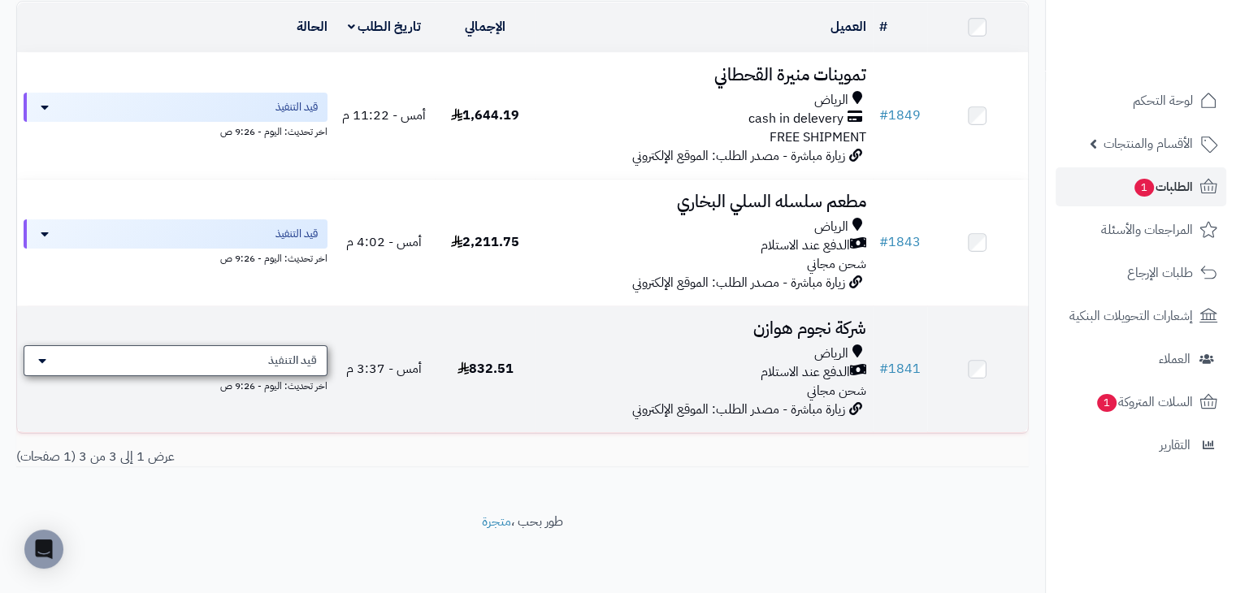
click at [312, 373] on div "قيد التنفيذ" at bounding box center [176, 361] width 304 height 31
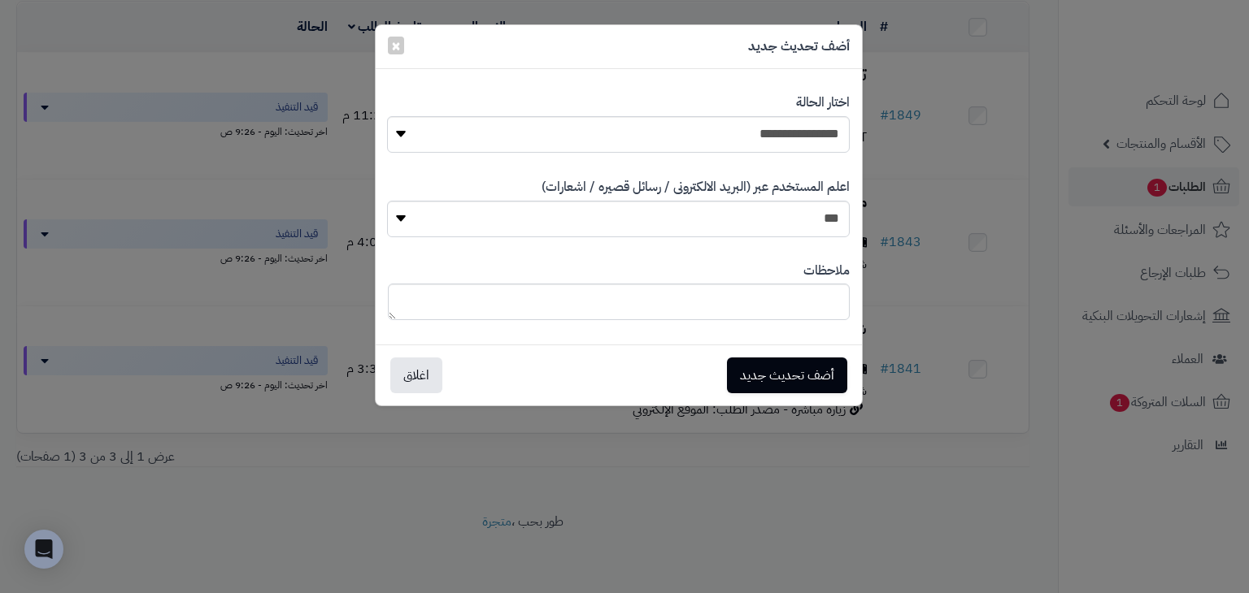
click at [706, 156] on div "**********" at bounding box center [619, 123] width 462 height 84
click at [694, 140] on select "**********" at bounding box center [618, 134] width 462 height 37
select select "**"
click at [387, 116] on select "**********" at bounding box center [618, 134] width 462 height 37
click at [787, 365] on button "أضف تحديث جديد" at bounding box center [787, 375] width 120 height 36
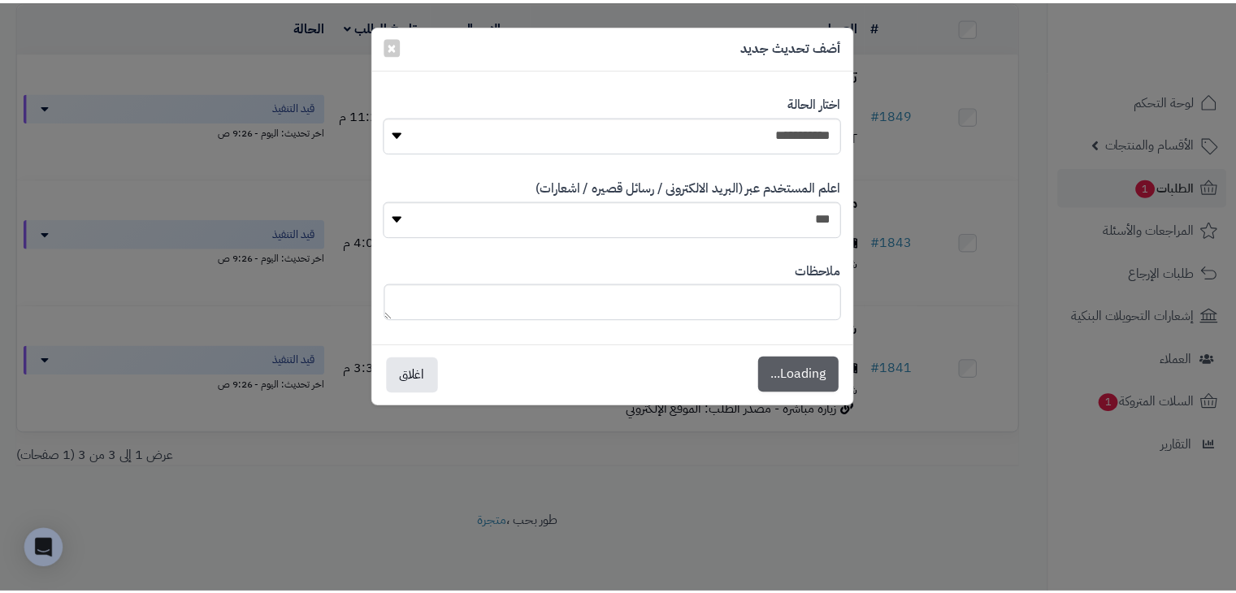
scroll to position [250, 0]
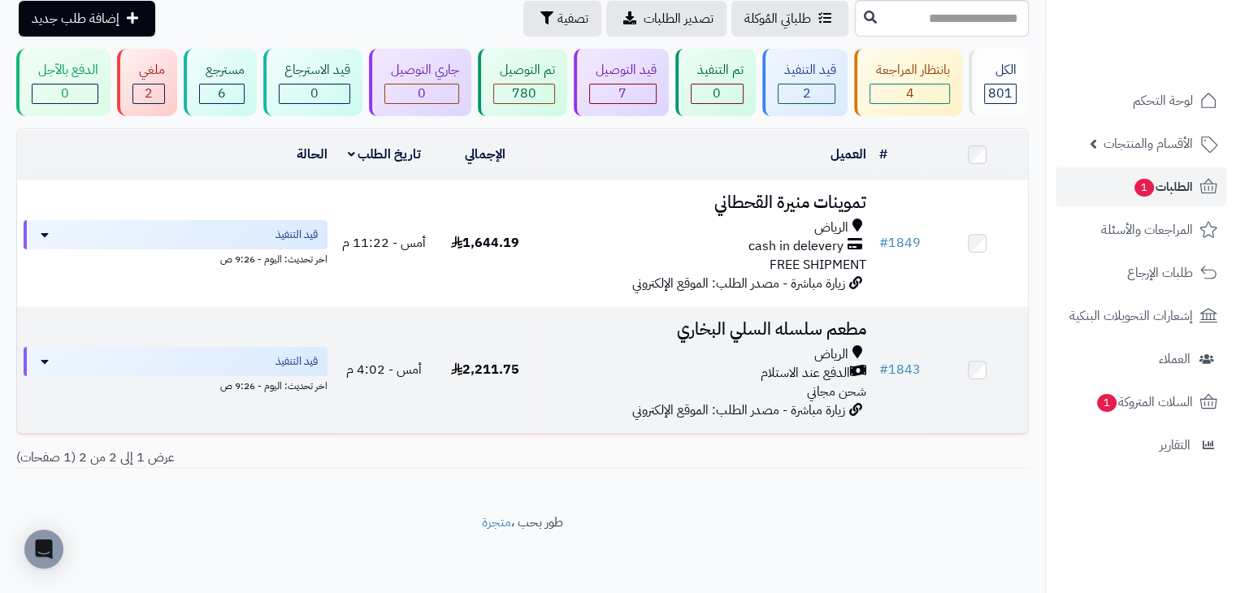
scroll to position [36, 0]
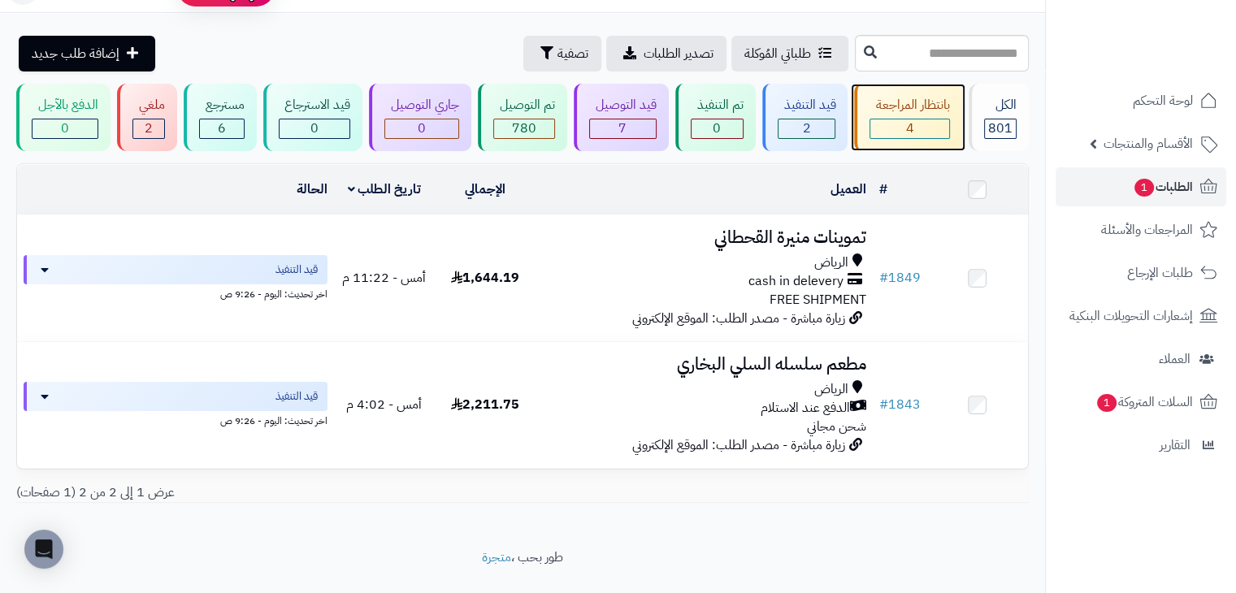
click at [924, 114] on div "بانتظار المراجعة" at bounding box center [910, 105] width 80 height 19
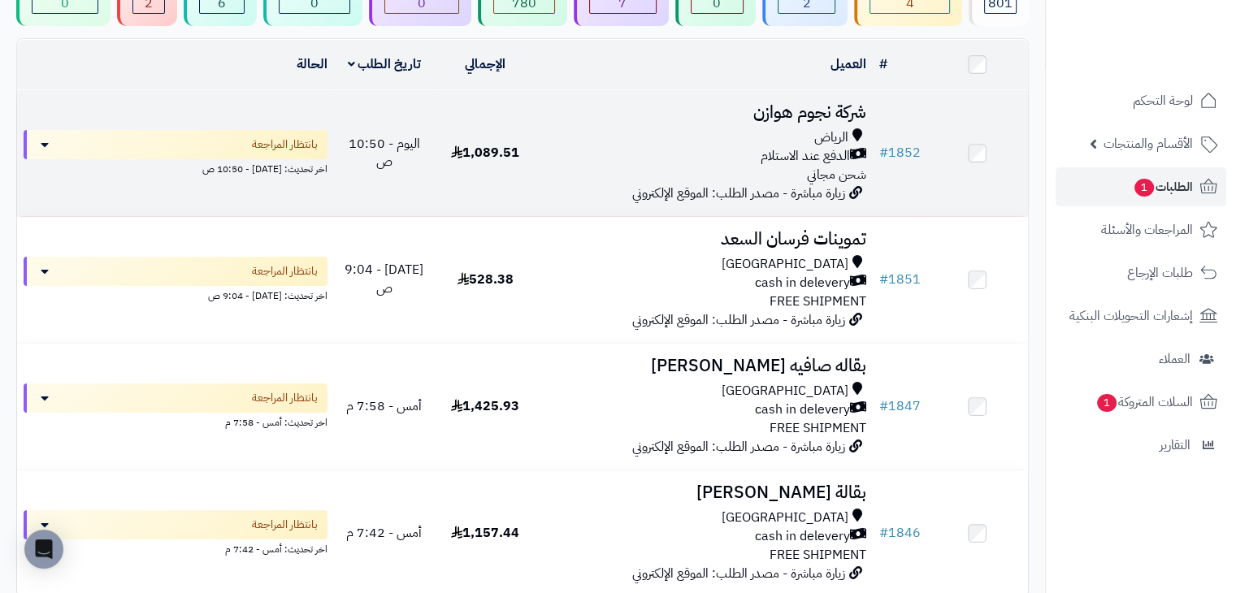
scroll to position [154, 0]
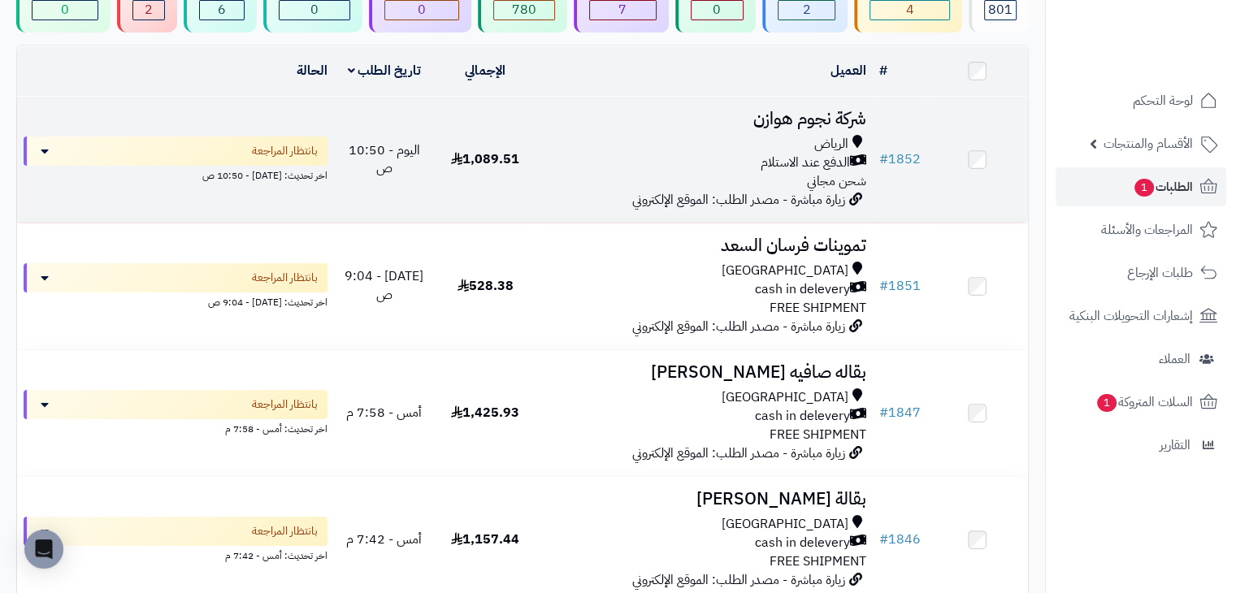
click at [676, 97] on td "شركة نجوم هوازن الرياض الدفع عند الاستلام شحن مجاني زيارة مباشرة - مصدر الطلب: …" at bounding box center [704, 160] width 337 height 126
click at [555, 138] on div "الرياض" at bounding box center [704, 144] width 324 height 19
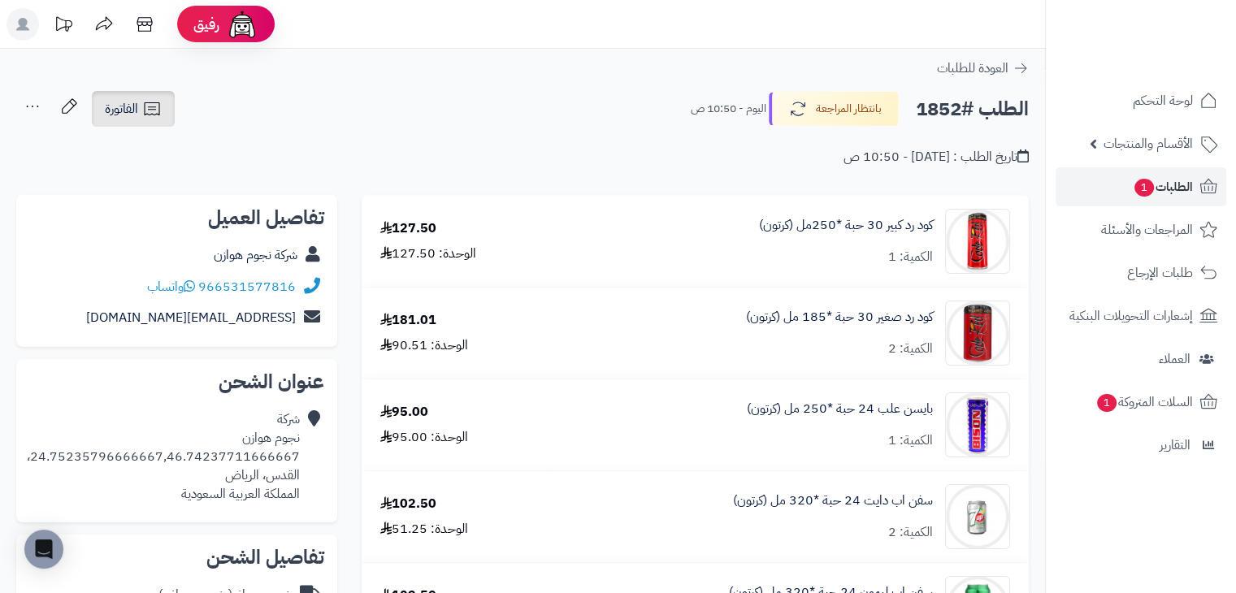
click at [130, 102] on span "الفاتورة" at bounding box center [121, 109] width 33 height 20
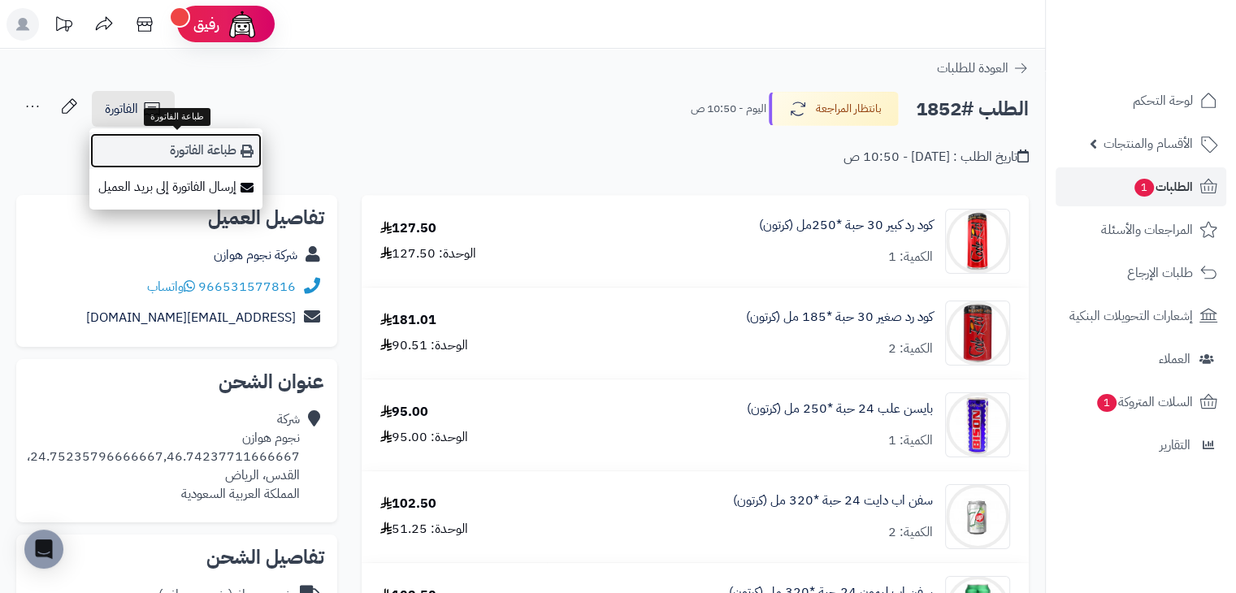
click at [206, 150] on link "طباعة الفاتورة" at bounding box center [175, 151] width 173 height 37
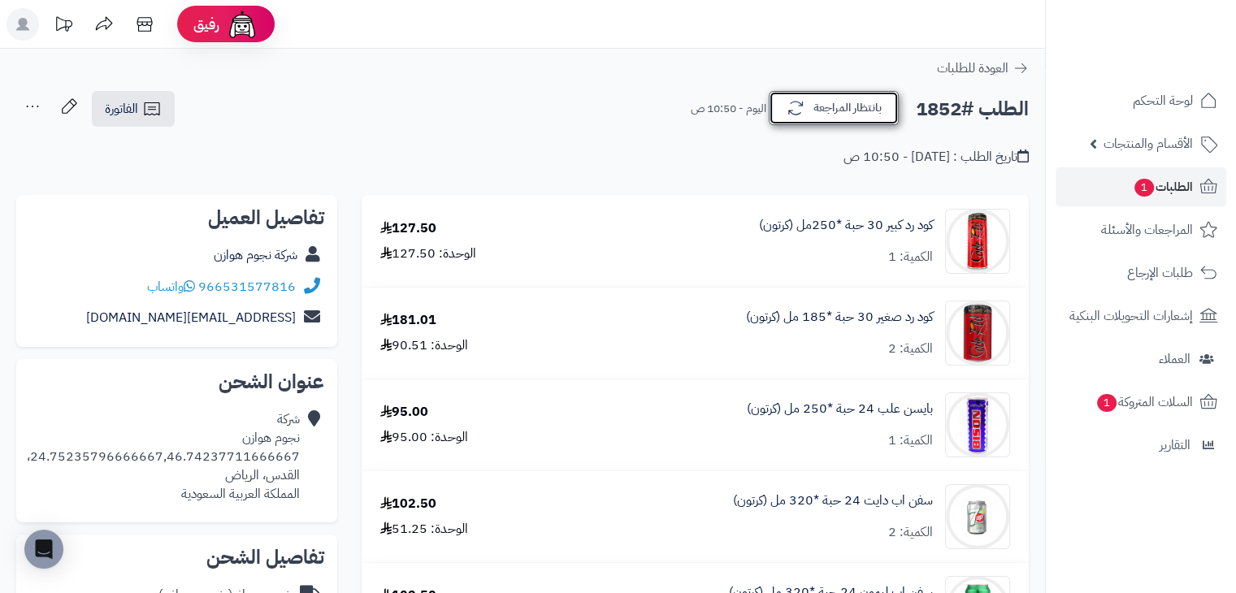
click at [893, 108] on button "بانتظار المراجعة" at bounding box center [834, 108] width 130 height 34
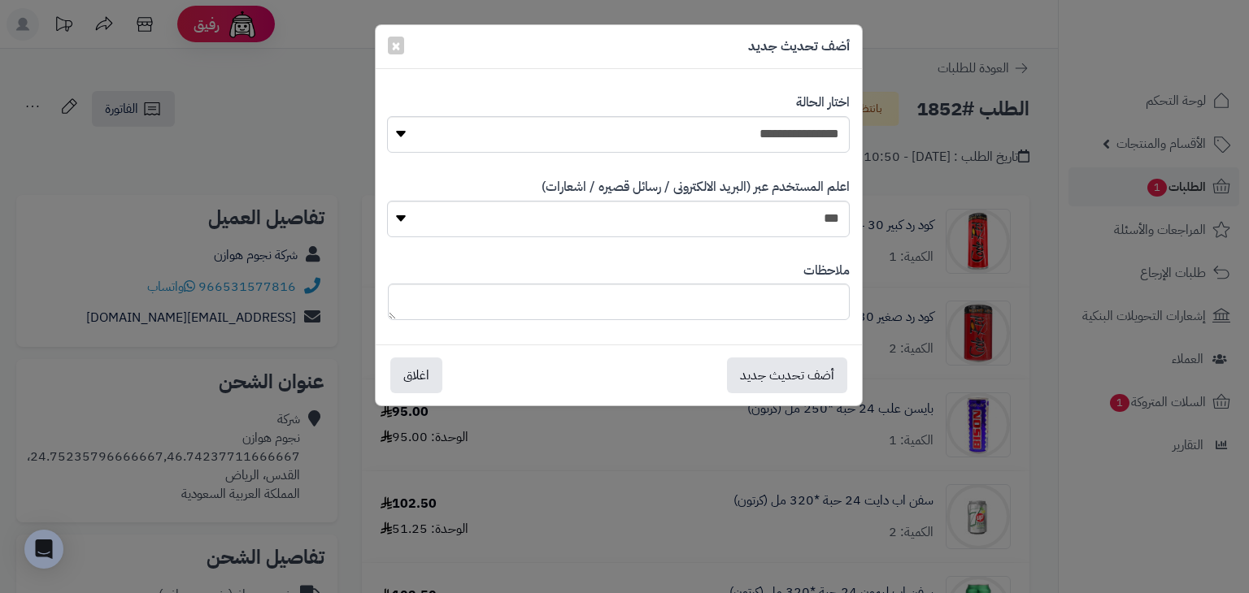
click at [819, 92] on div "**********" at bounding box center [619, 123] width 462 height 84
click at [775, 126] on select "**********" at bounding box center [618, 134] width 462 height 37
select select "*"
click at [387, 116] on select "**********" at bounding box center [618, 134] width 462 height 37
click at [782, 371] on button "أضف تحديث جديد" at bounding box center [787, 375] width 120 height 36
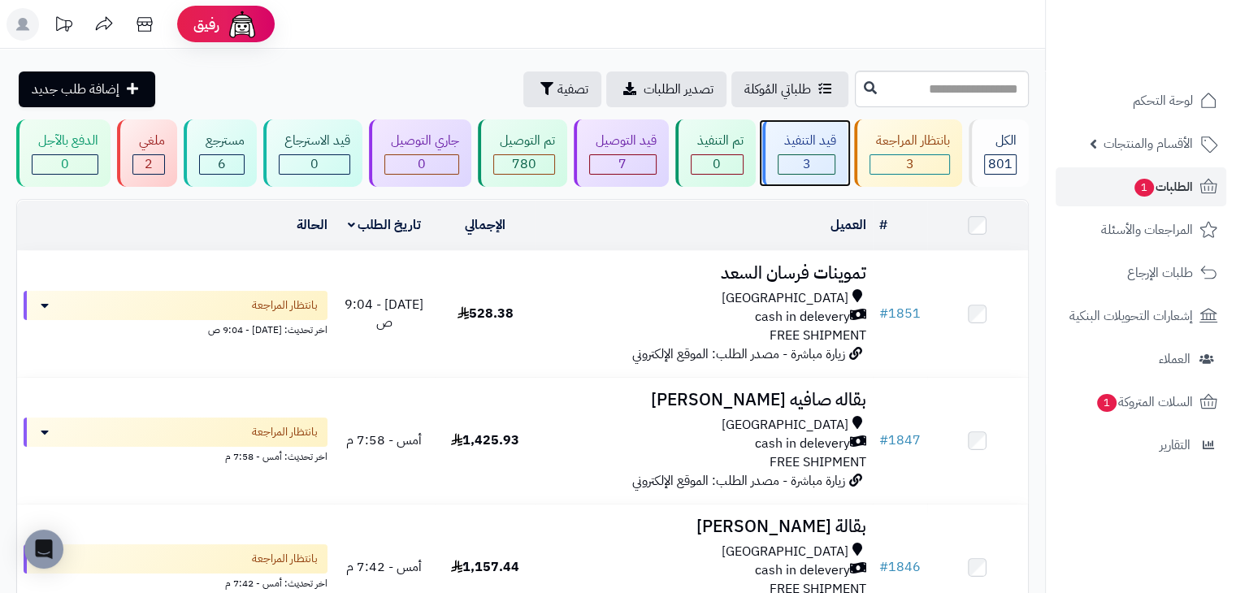
click at [798, 174] on div "قيد التنفيذ 3" at bounding box center [806, 153] width 86 height 67
